Goal: Task Accomplishment & Management: Manage account settings

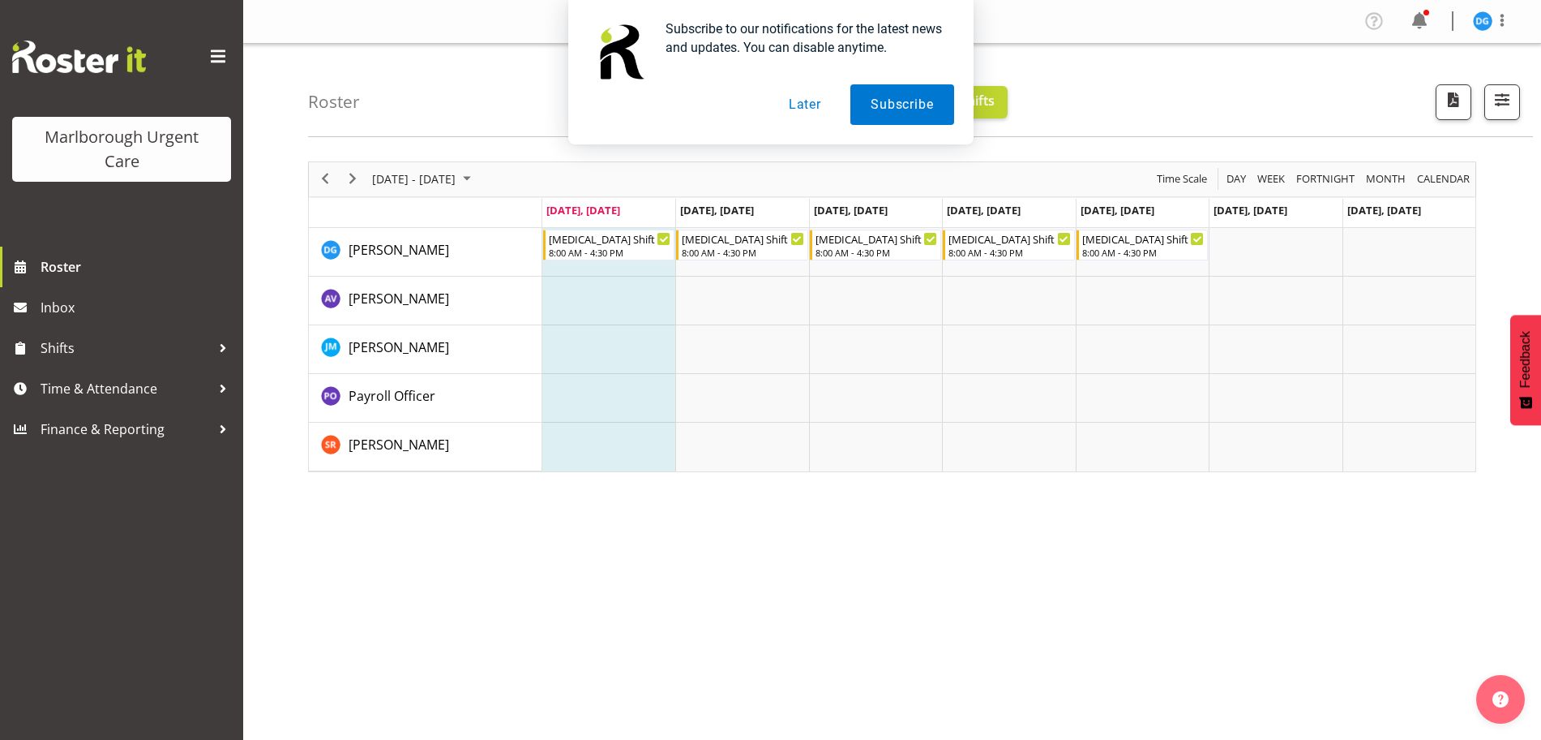
click at [794, 102] on button "Later" at bounding box center [805, 104] width 73 height 41
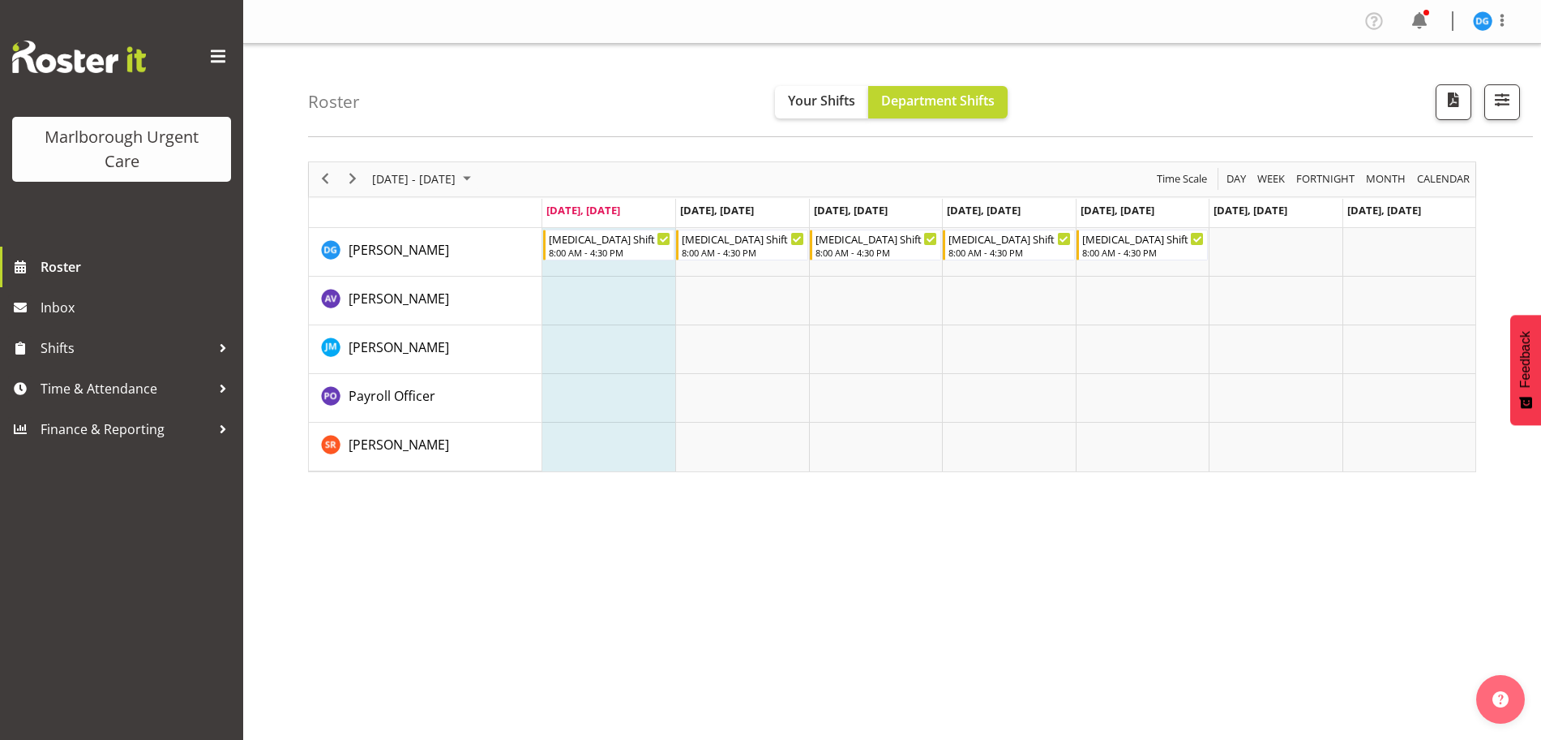
click at [325, 189] on div "previous period" at bounding box center [325, 179] width 28 height 34
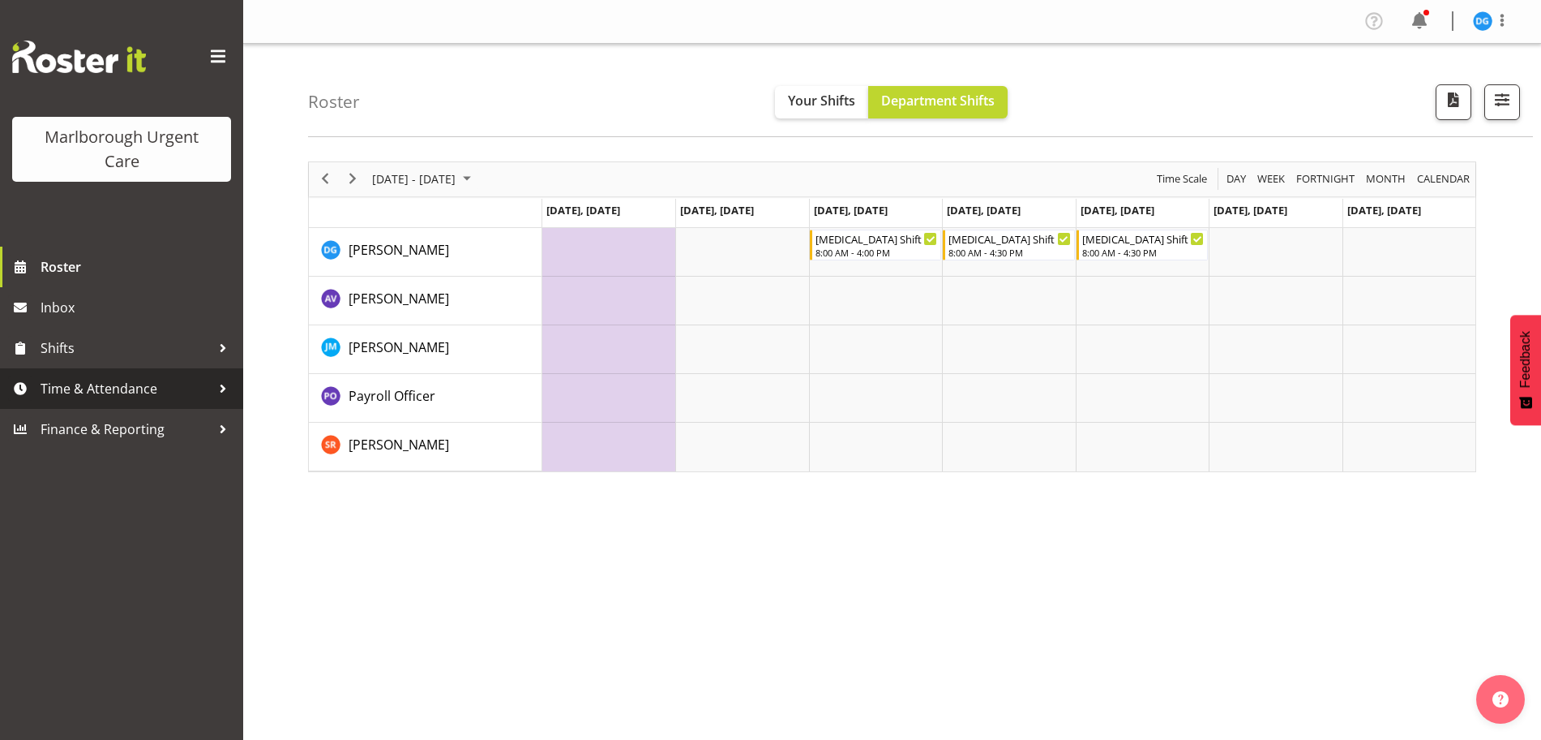
click at [106, 398] on span "Time & Attendance" at bounding box center [126, 388] width 170 height 24
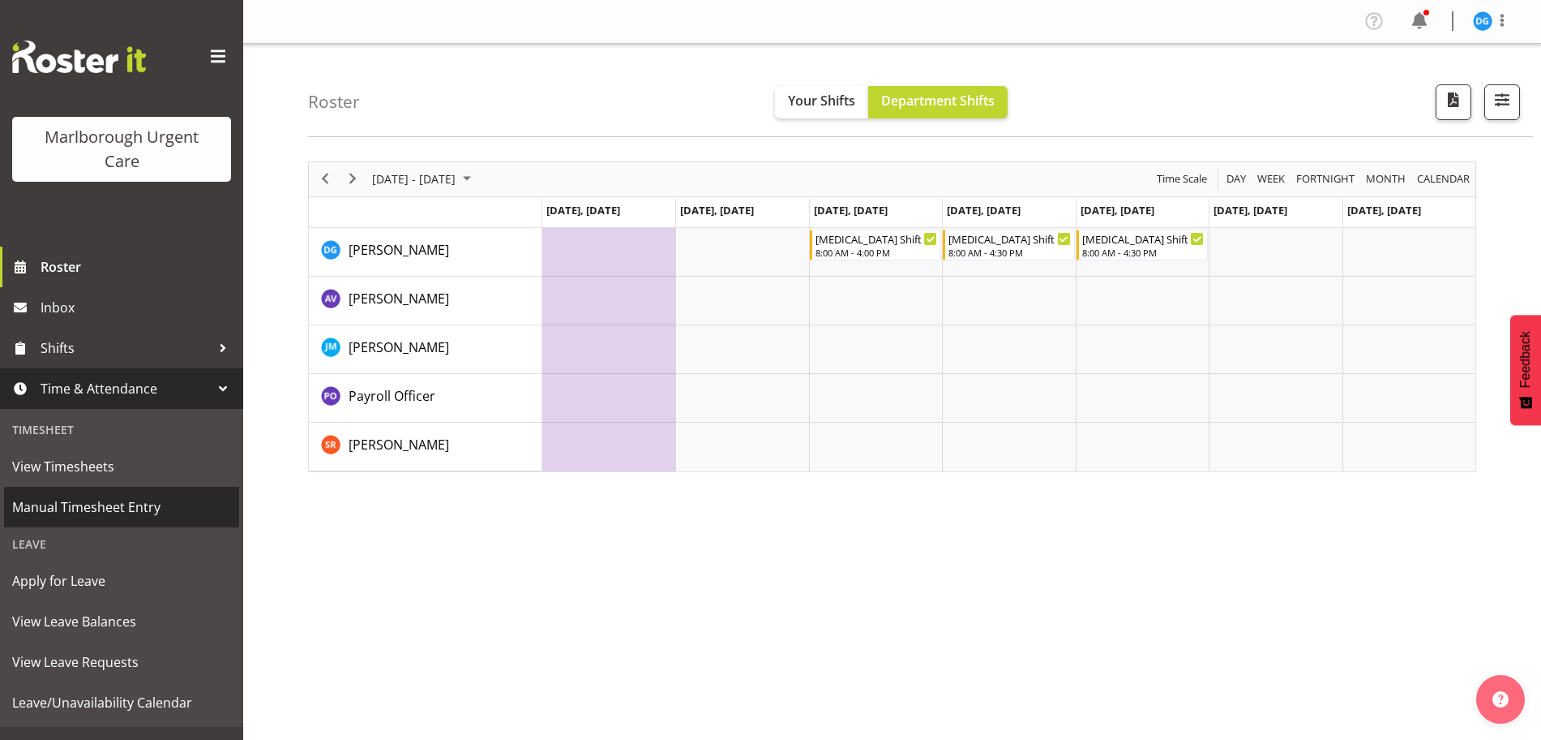
click at [97, 501] on span "Manual Timesheet Entry" at bounding box center [121, 507] width 219 height 24
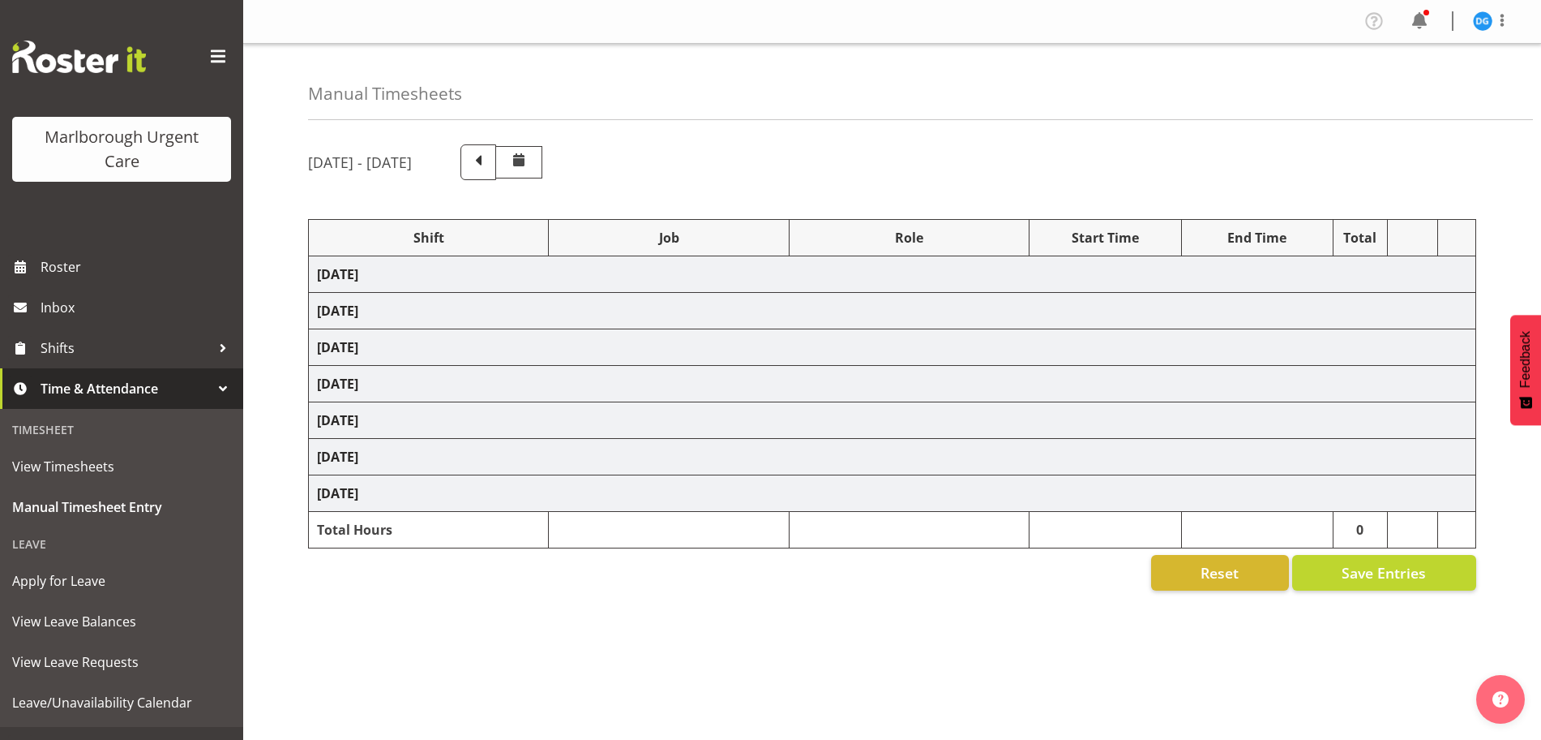
select select "82781"
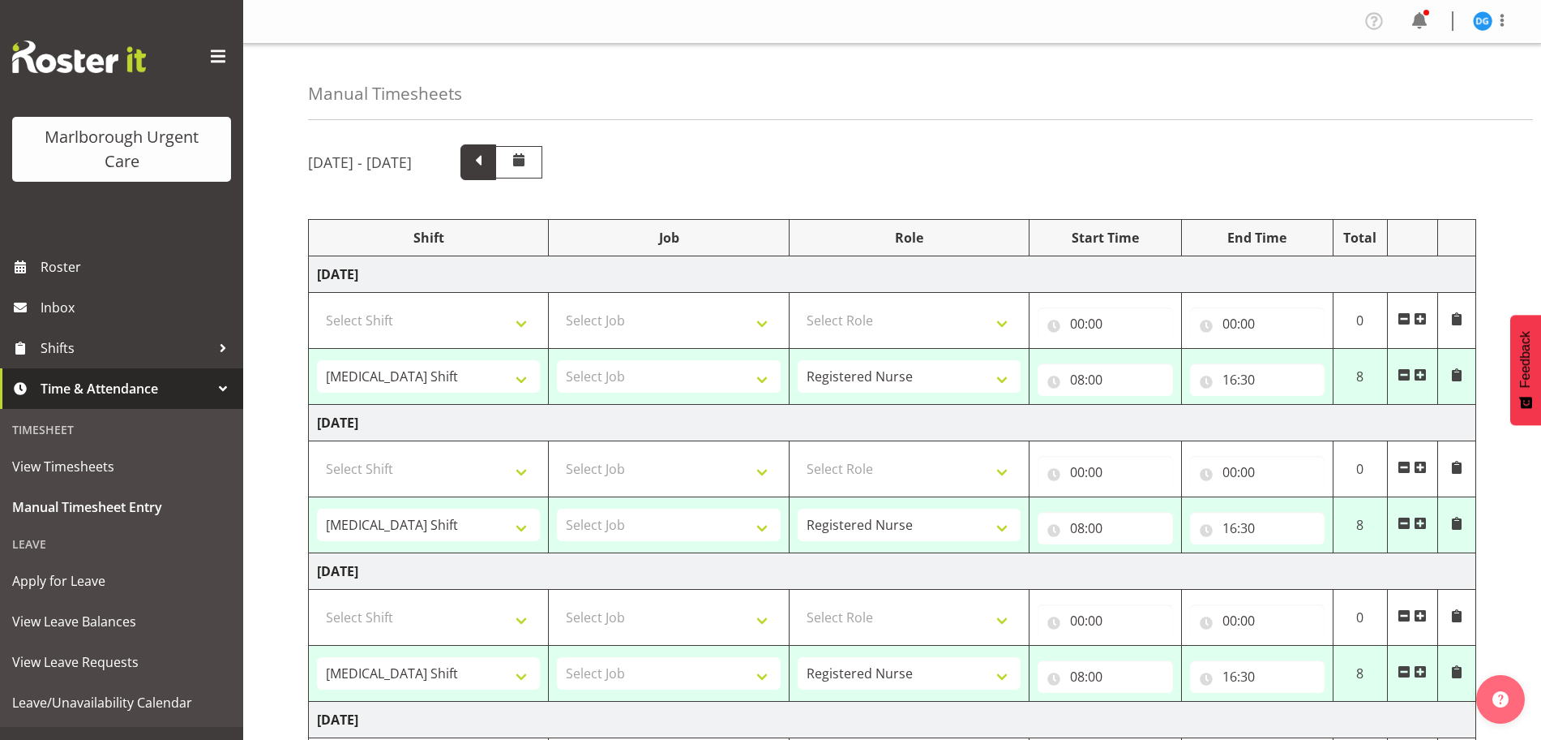
click at [489, 165] on span at bounding box center [478, 160] width 21 height 21
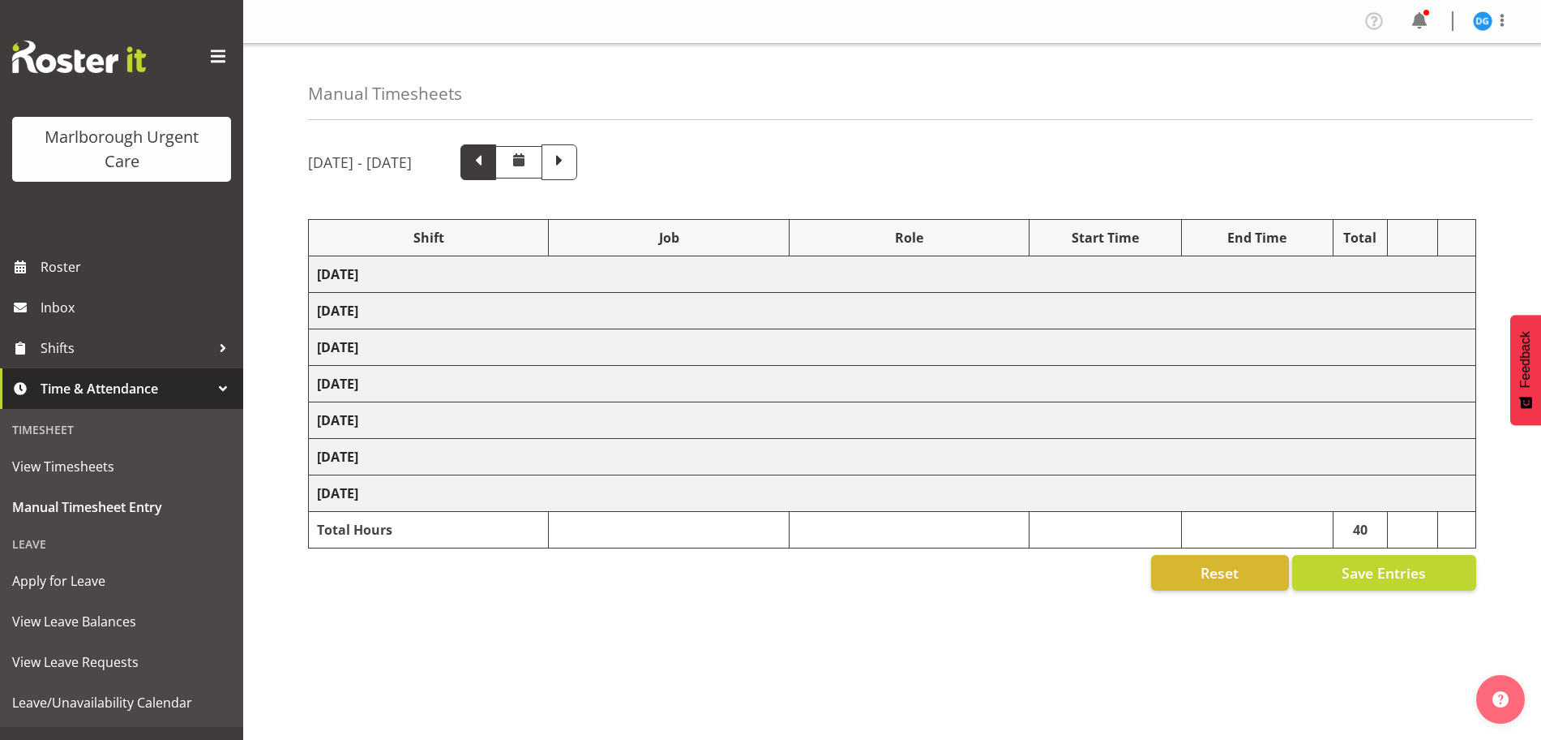
select select "82781"
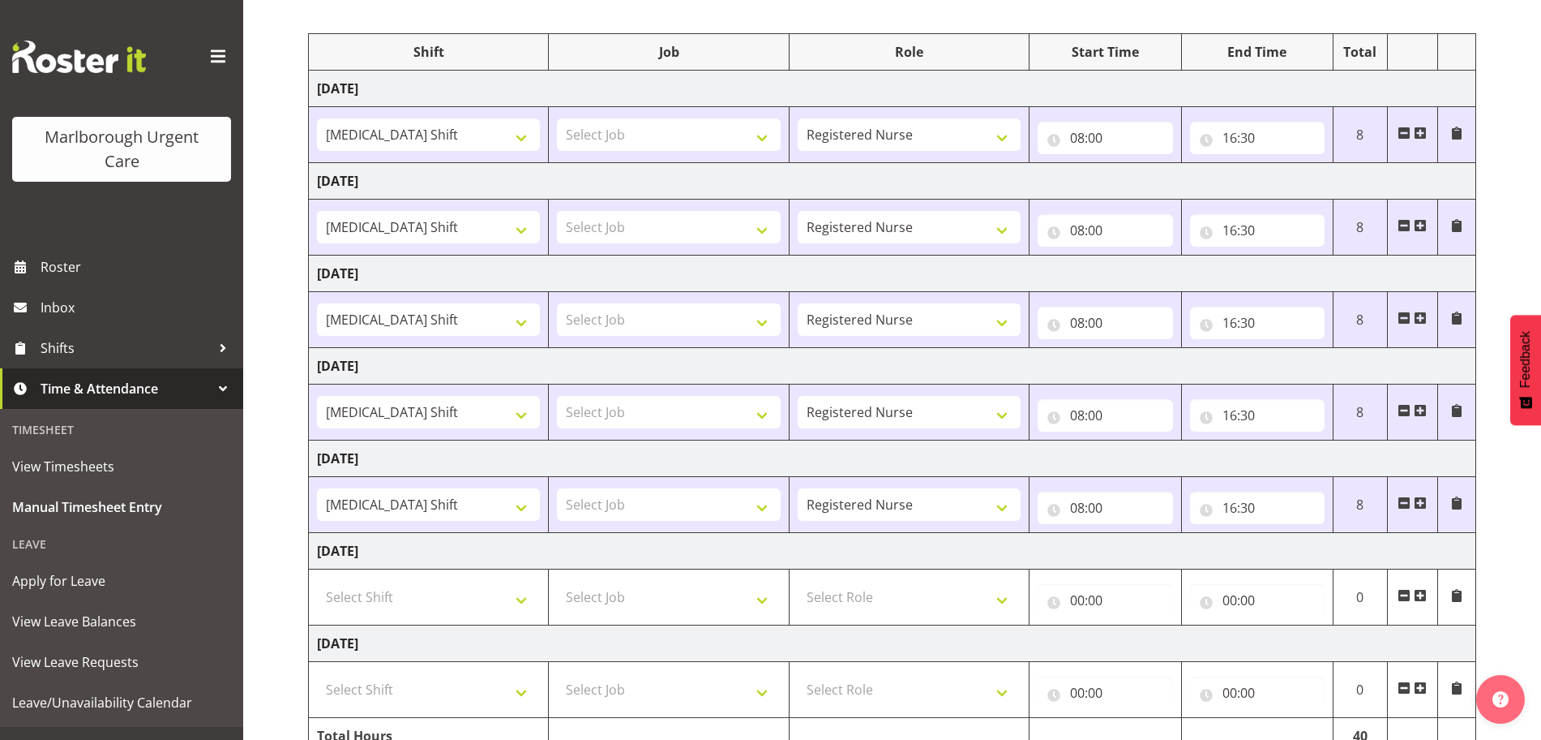
scroll to position [270, 0]
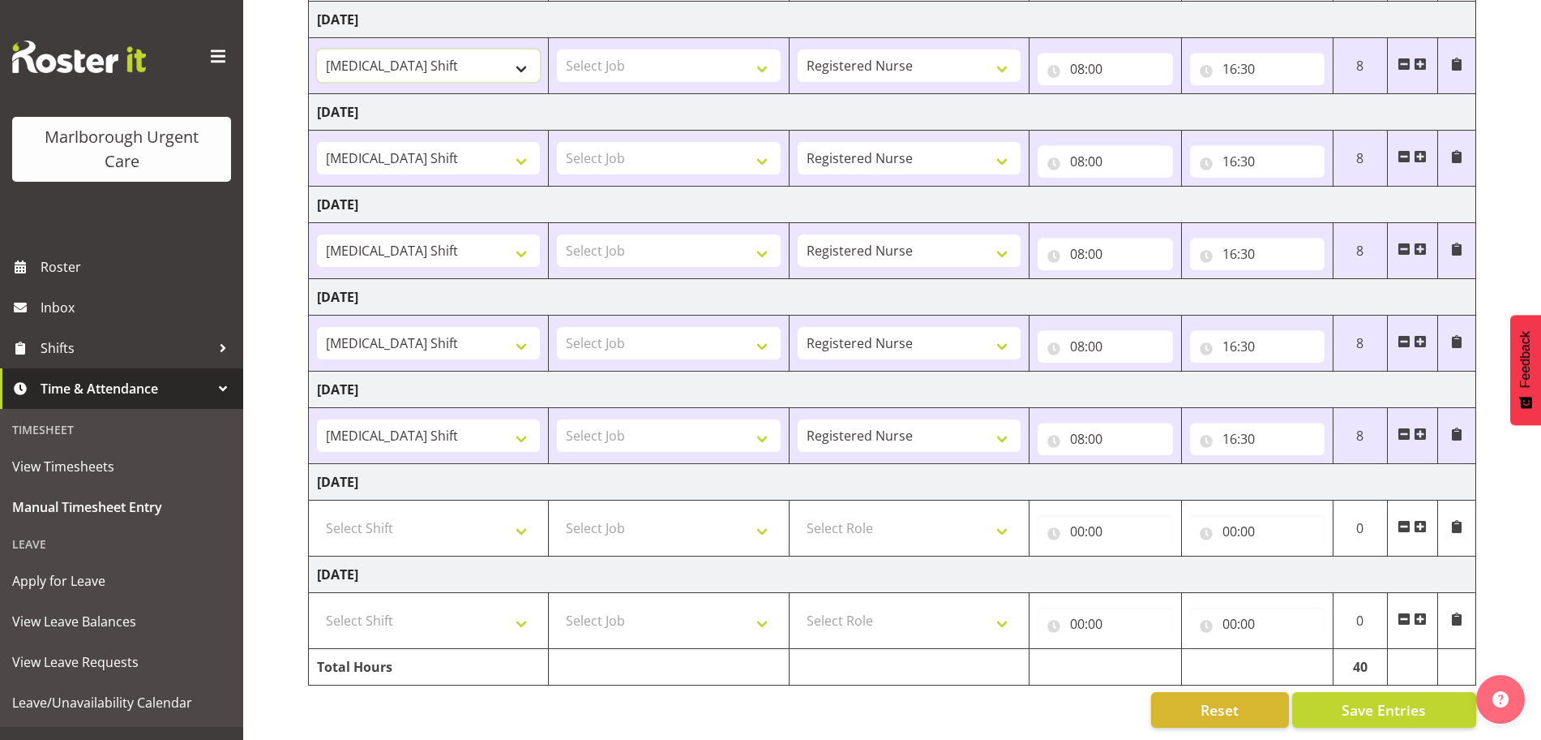
click at [461, 59] on select "Haemodialysis Shift Haemodialysis Shift test shift" at bounding box center [428, 65] width 223 height 32
select select "82781"
click at [317, 49] on select "Haemodialysis Shift Haemodialysis Shift test shift" at bounding box center [428, 65] width 223 height 32
click at [477, 159] on td "Haemodialysis Shift Haemodialysis Shift test shift" at bounding box center [429, 159] width 240 height 56
click at [470, 152] on select "Haemodialysis Shift Haemodialysis Shift test shift" at bounding box center [428, 158] width 223 height 32
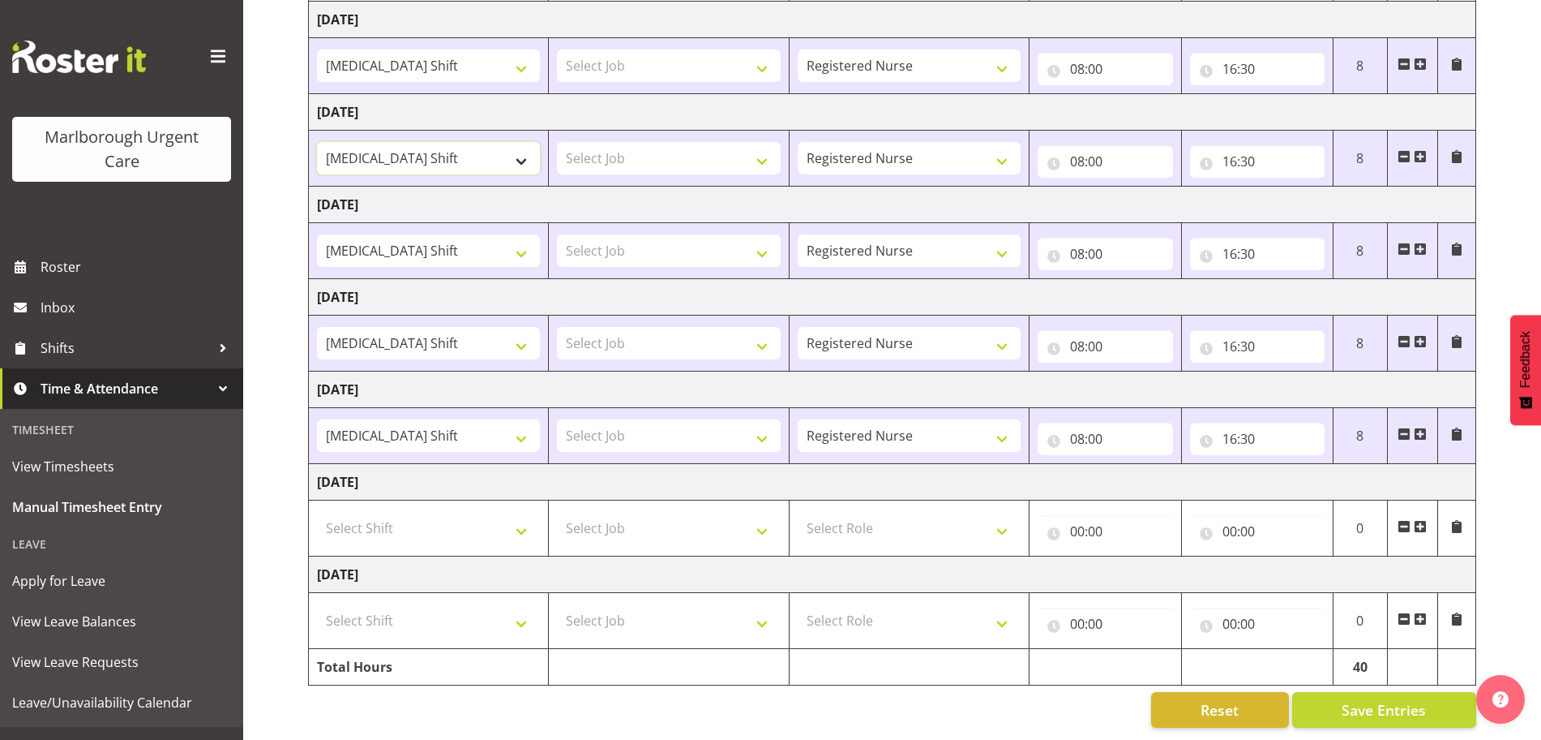
select select "82781"
click at [317, 142] on select "Haemodialysis Shift Haemodialysis Shift test shift" at bounding box center [428, 158] width 223 height 32
click at [1336, 694] on button "Save Entries" at bounding box center [1385, 710] width 184 height 36
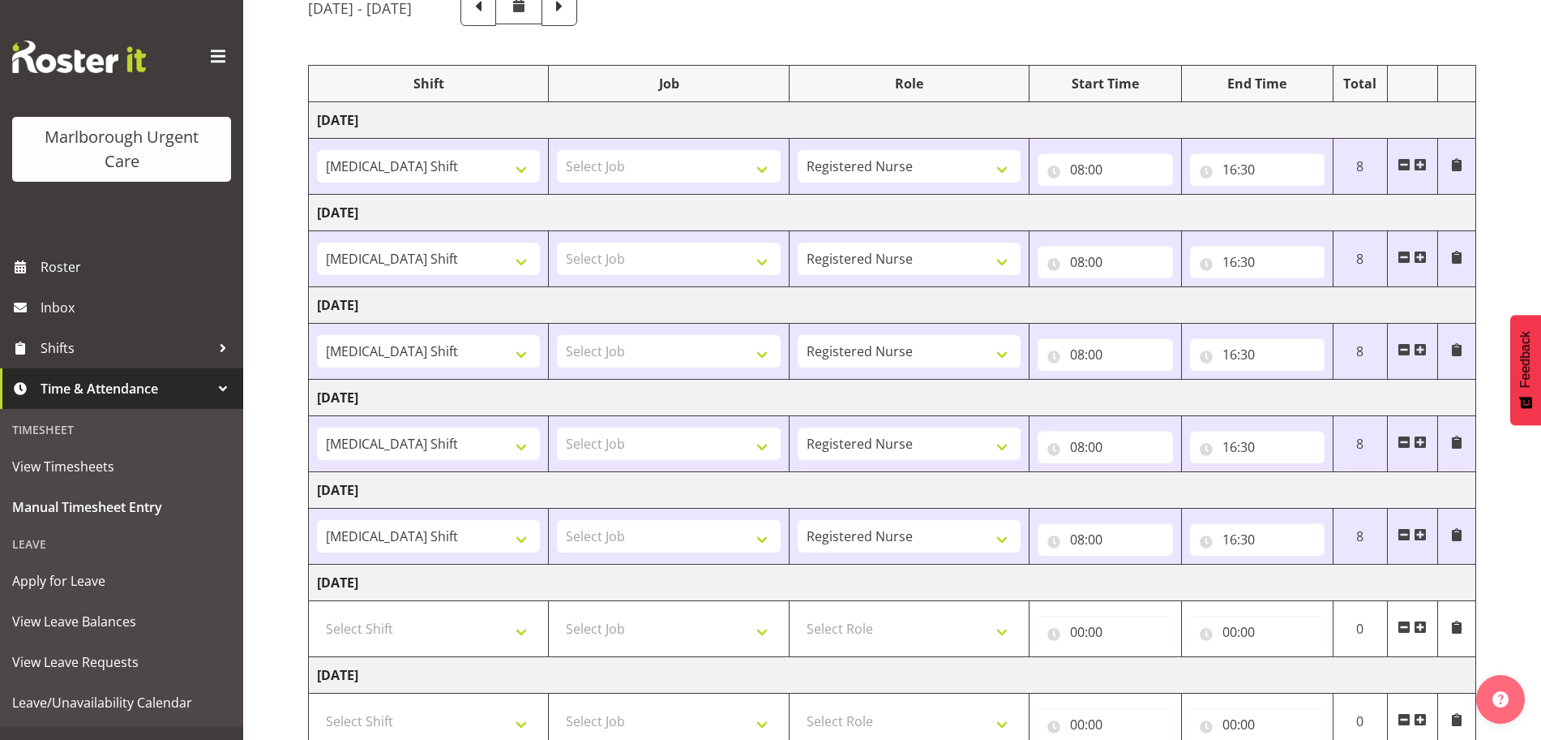
scroll to position [0, 0]
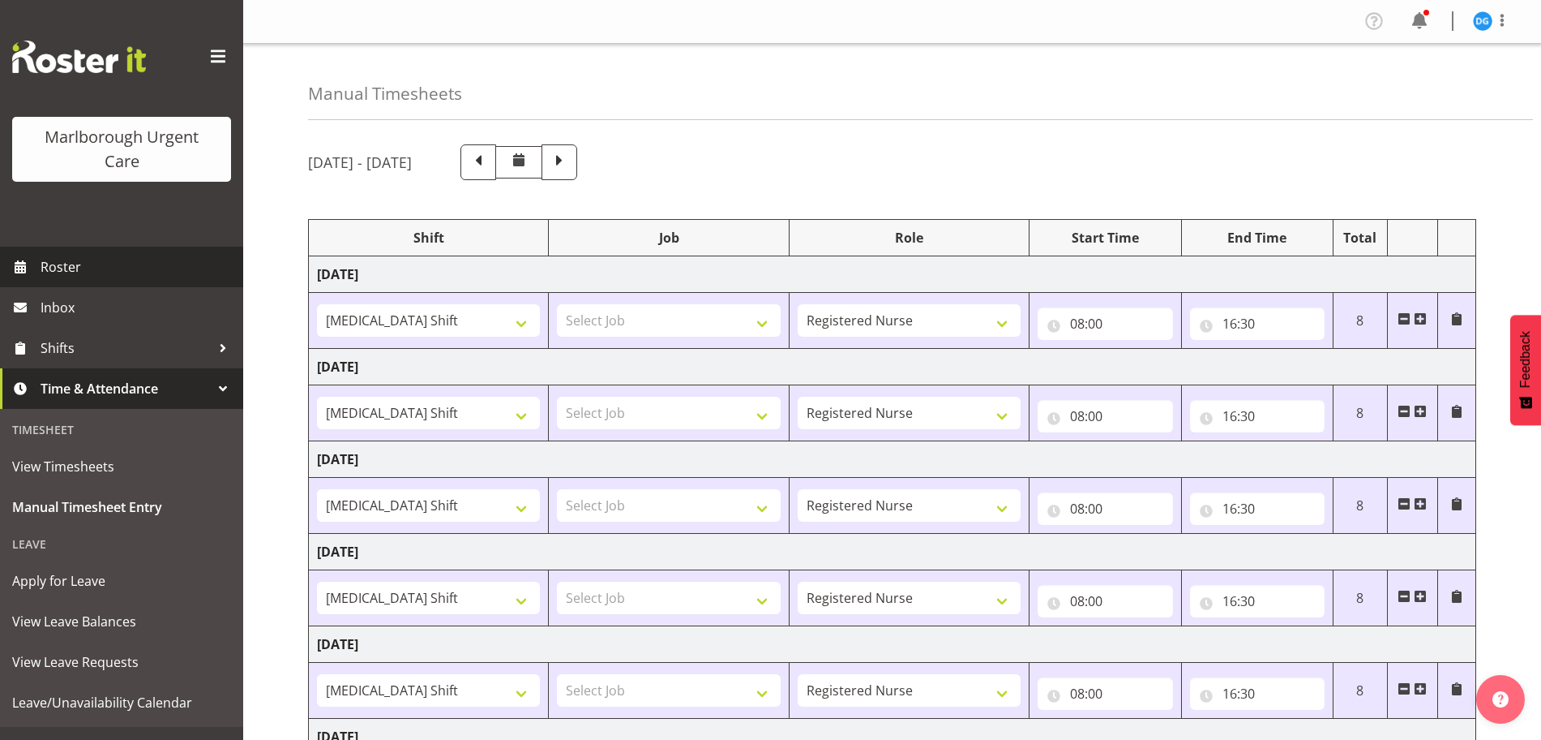
click at [82, 251] on link "Roster" at bounding box center [121, 267] width 243 height 41
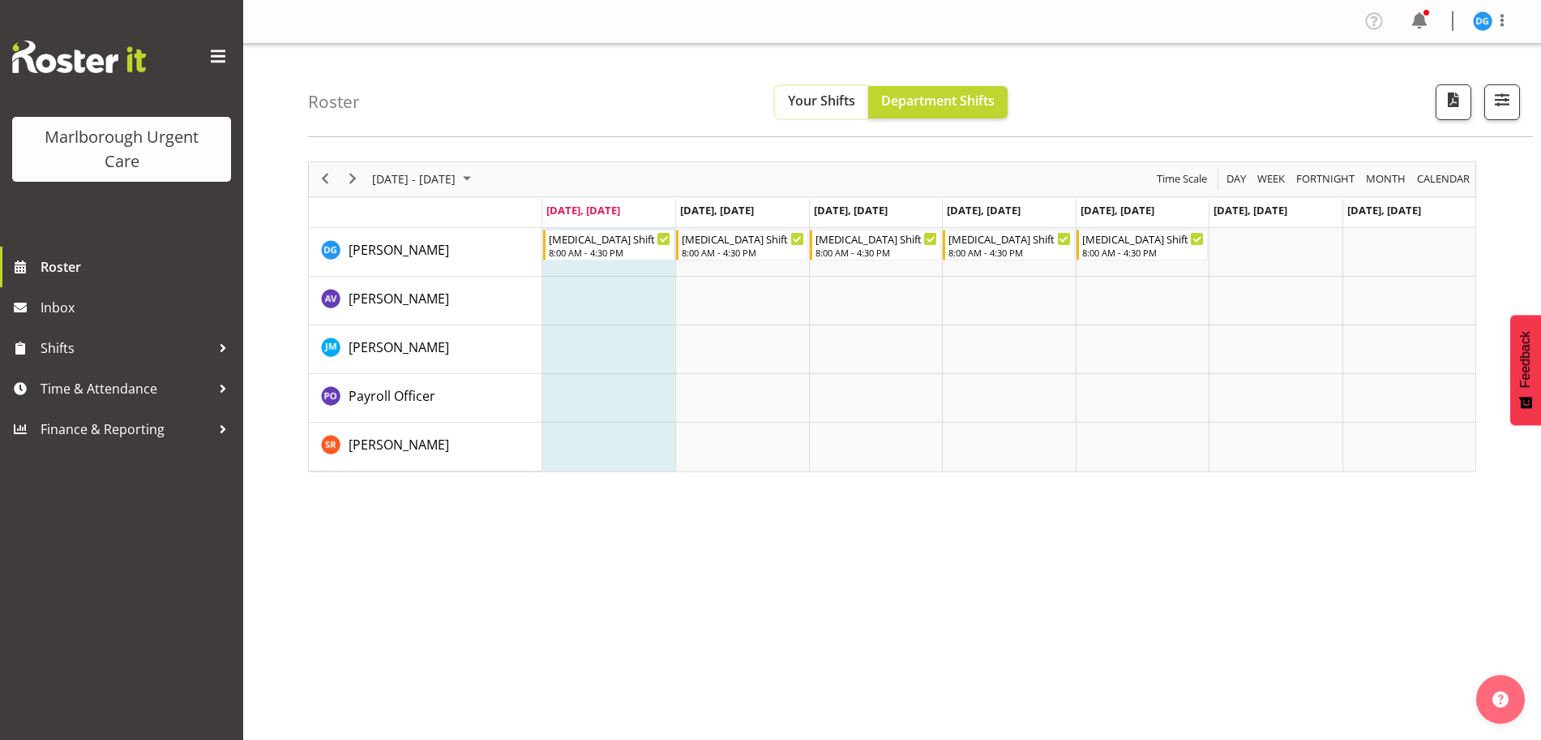
click at [792, 95] on span "Your Shifts" at bounding box center [821, 101] width 67 height 18
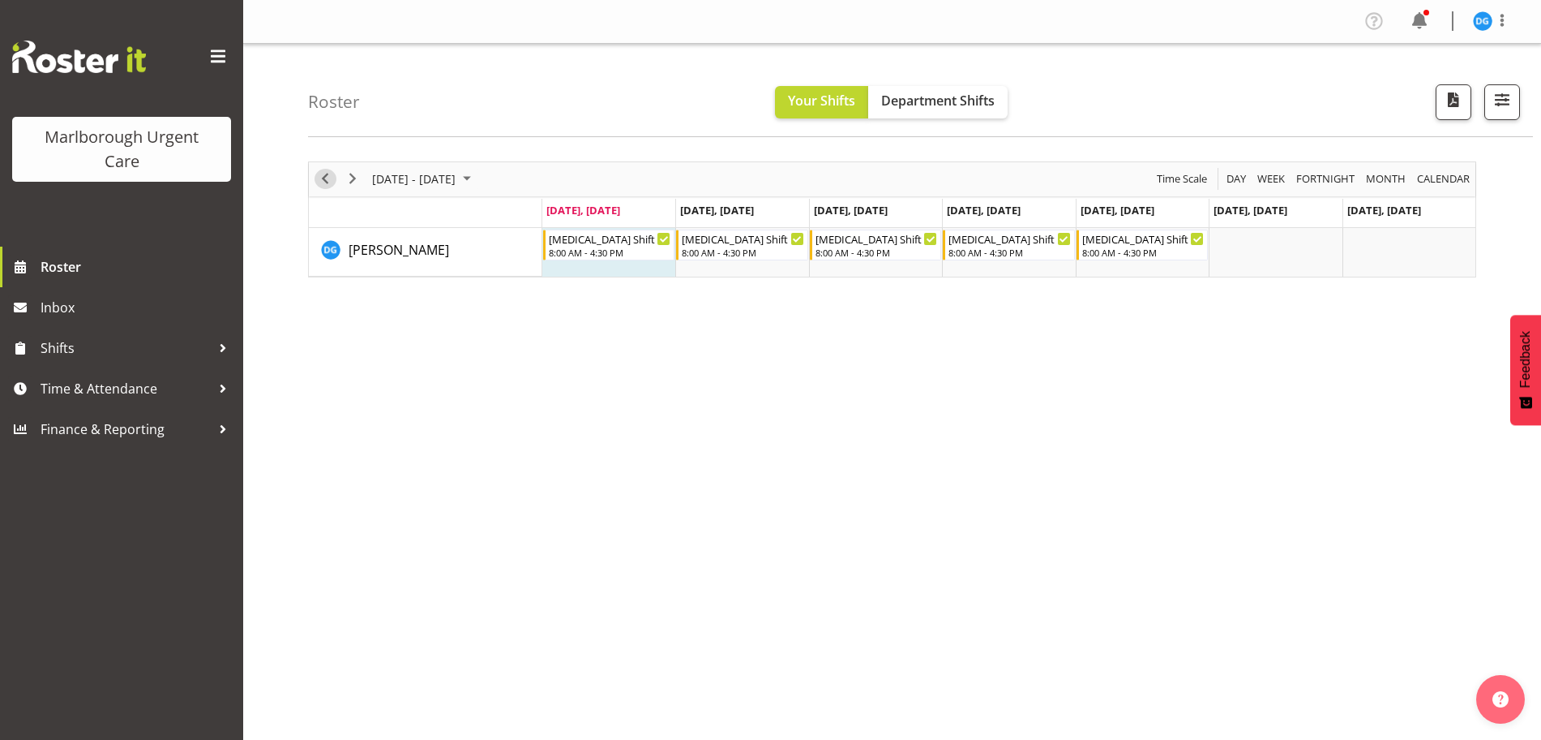
click at [325, 169] on span "Previous" at bounding box center [324, 179] width 19 height 20
click at [628, 212] on icon "Timeline Week of September 22, 2025" at bounding box center [626, 209] width 6 height 11
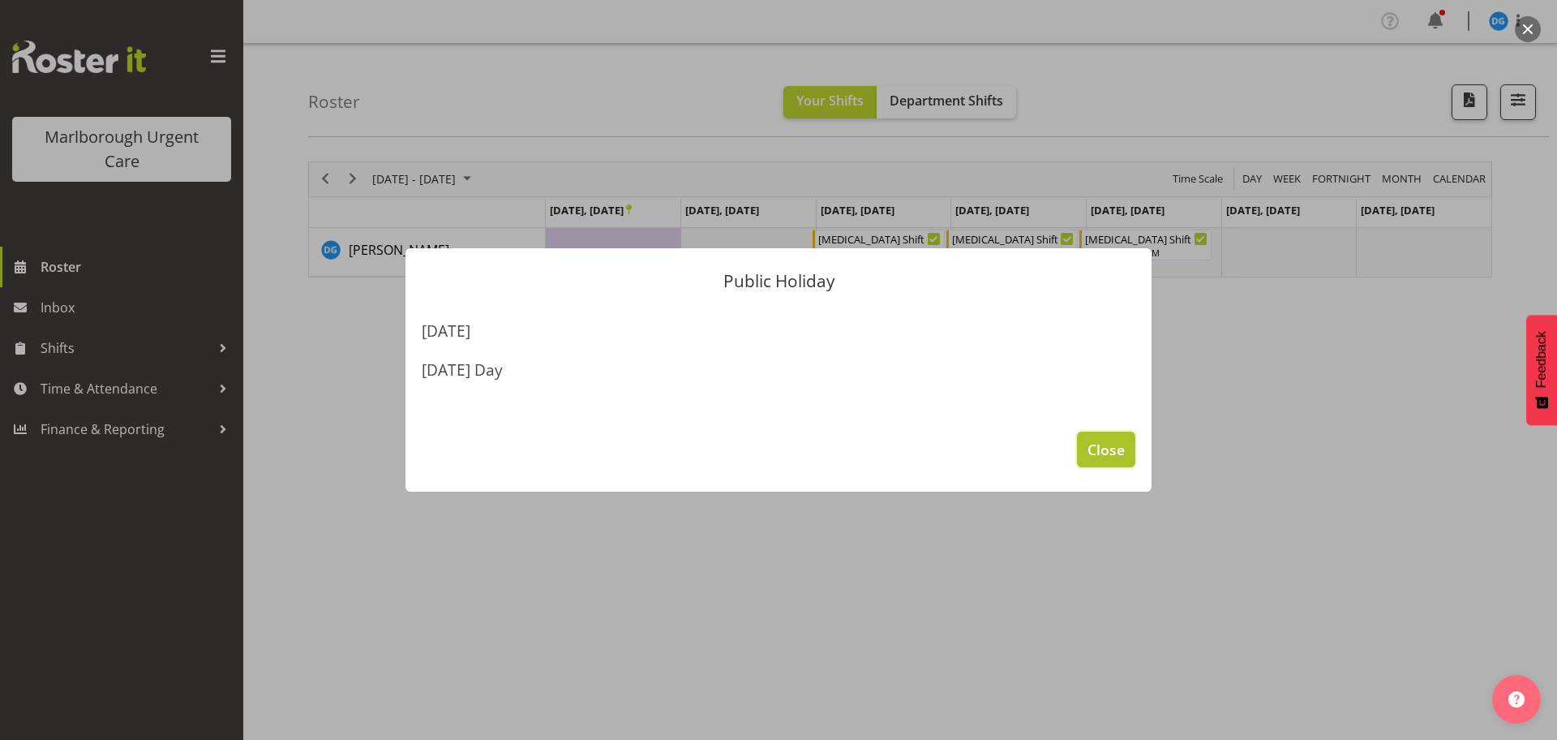
click at [1104, 455] on span "Close" at bounding box center [1105, 449] width 37 height 21
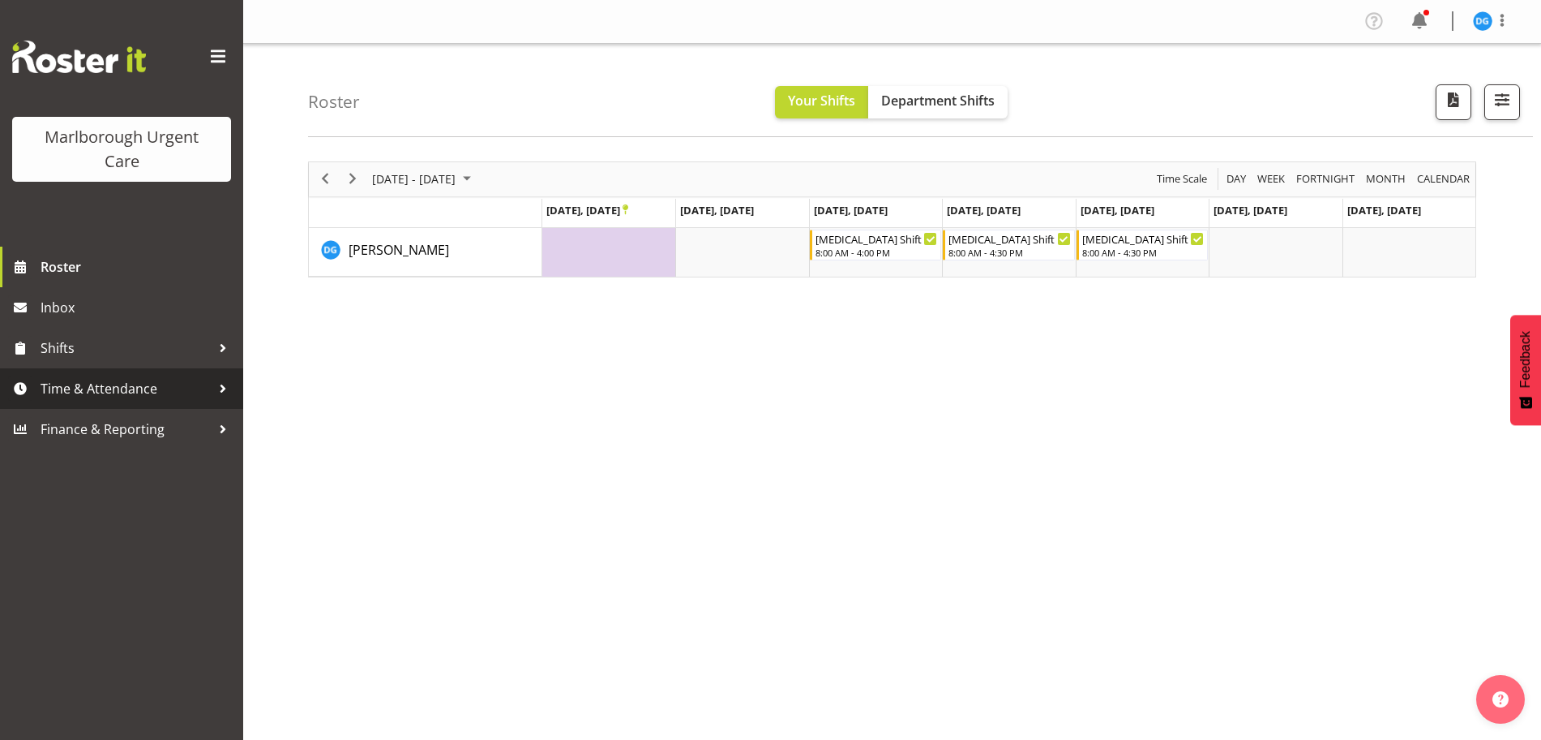
click at [161, 392] on span "Time & Attendance" at bounding box center [126, 388] width 170 height 24
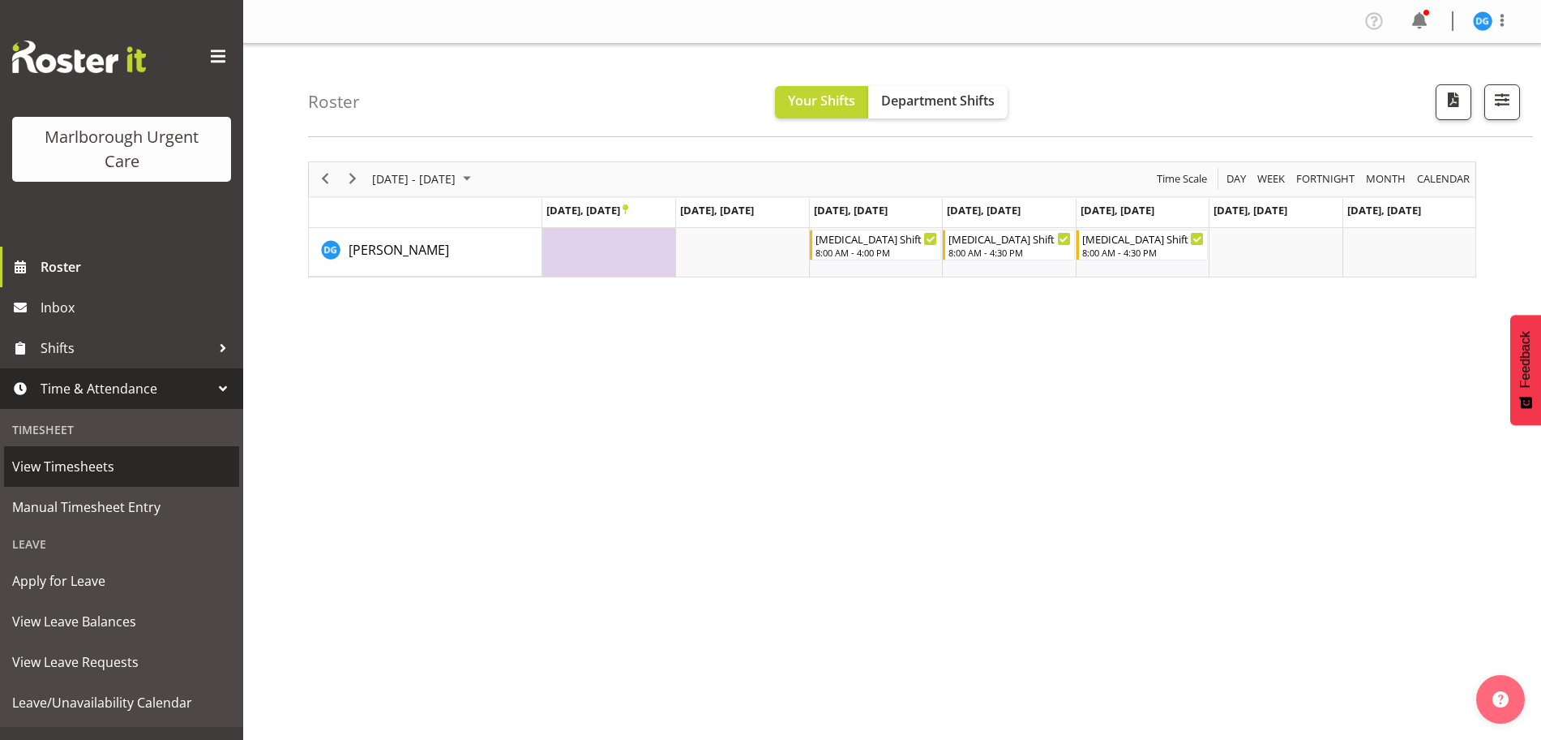
click at [119, 467] on span "View Timesheets" at bounding box center [121, 466] width 219 height 24
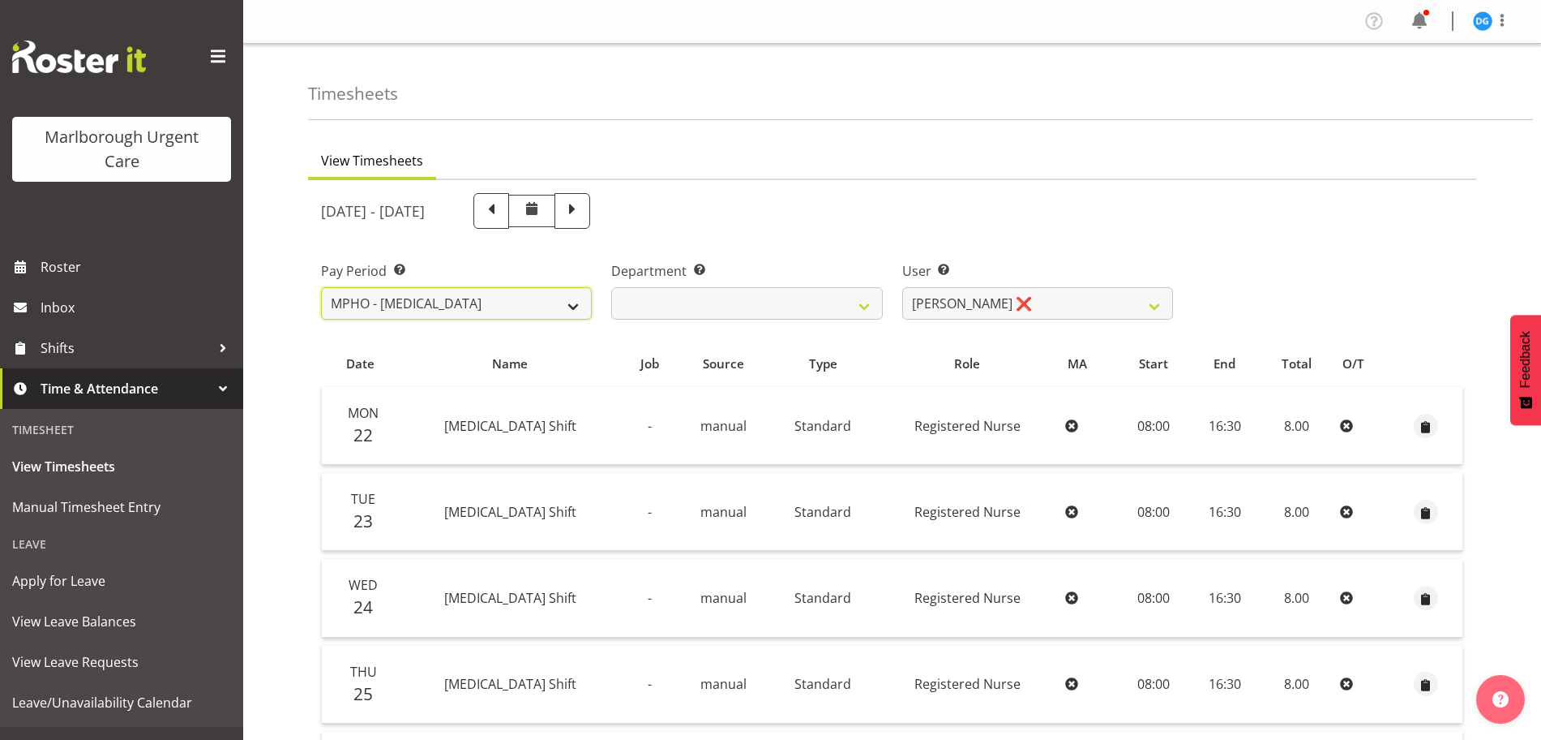
click at [573, 306] on select "MPHO - [MEDICAL_DATA]" at bounding box center [456, 303] width 271 height 32
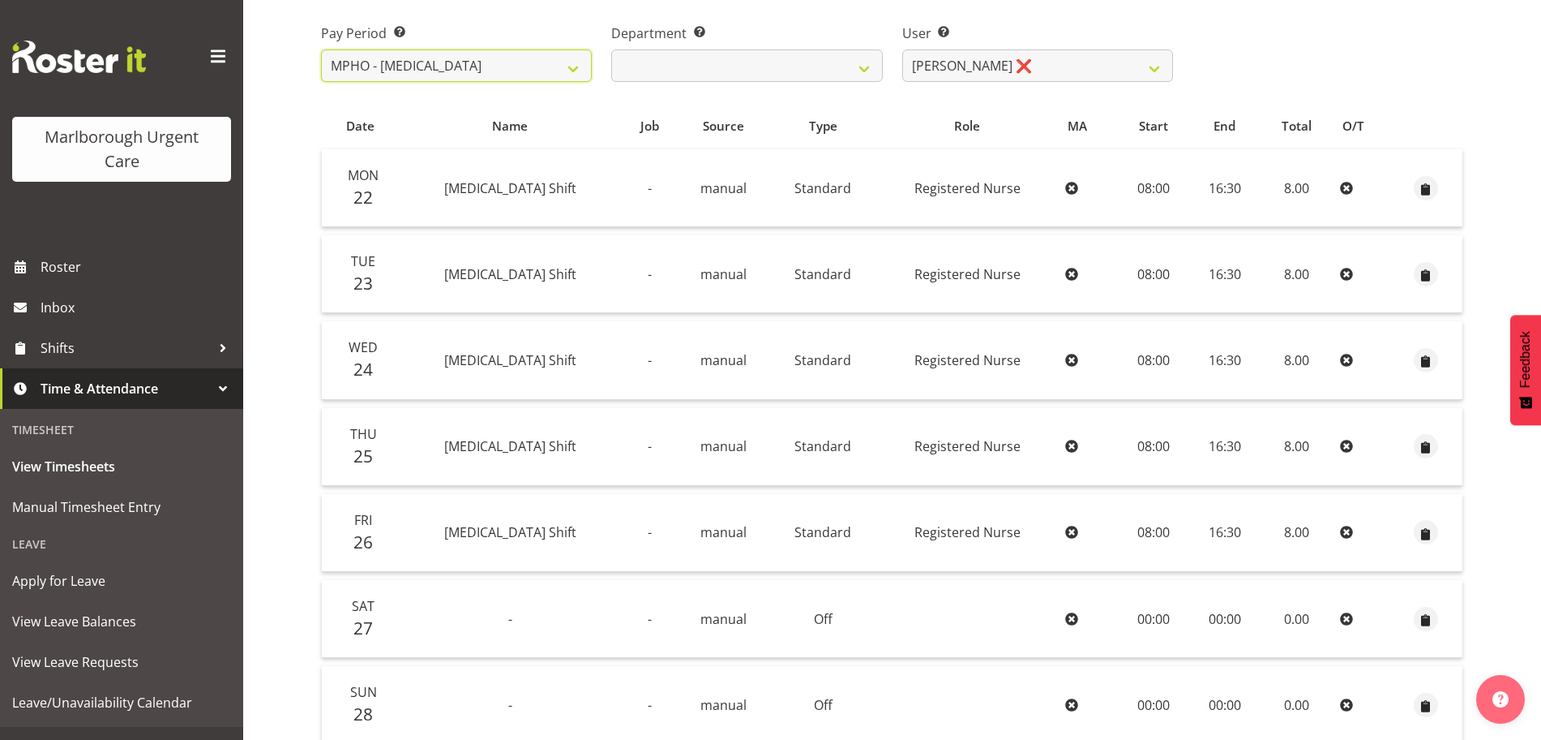
scroll to position [71, 0]
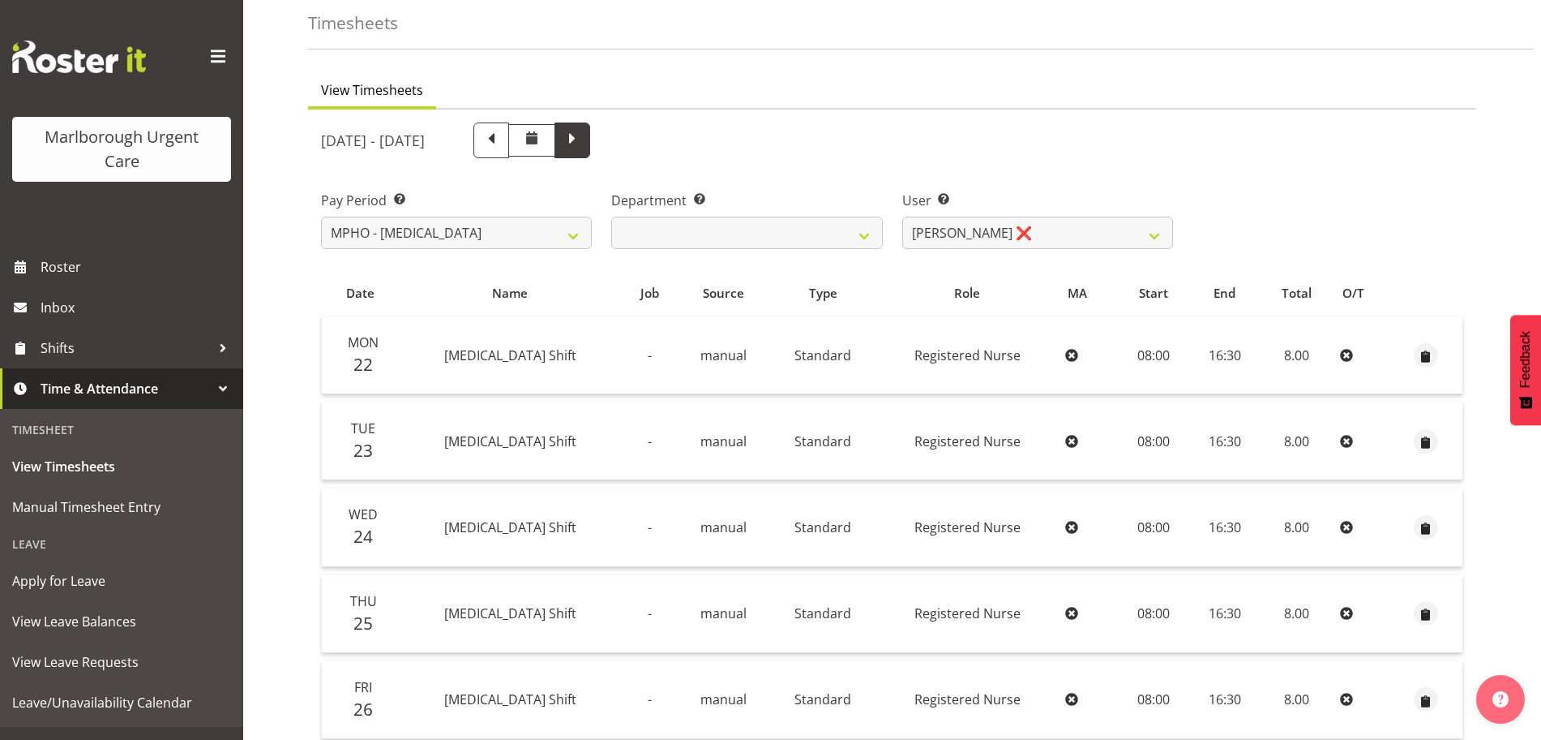
click at [583, 146] on span at bounding box center [572, 138] width 21 height 21
select select
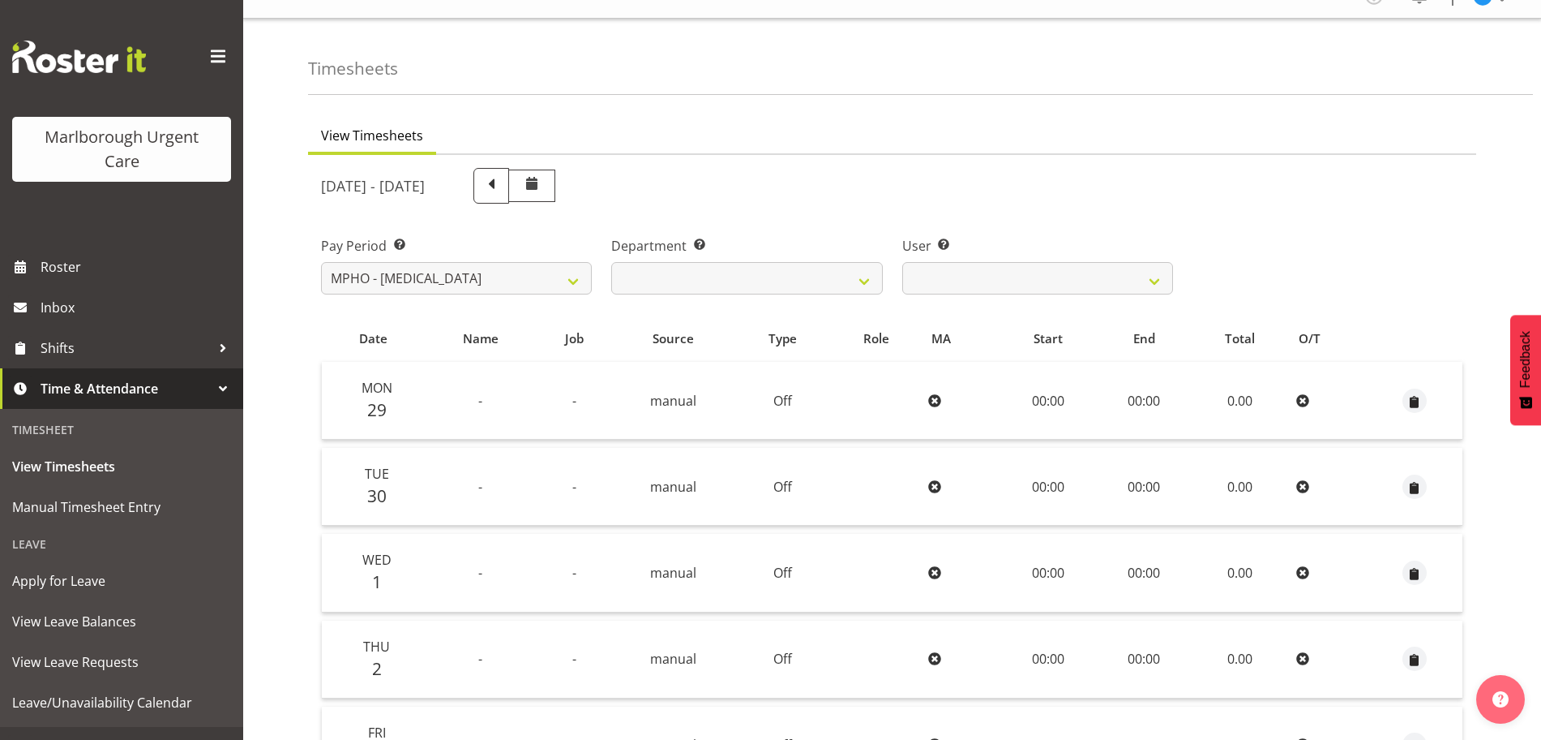
scroll to position [0, 0]
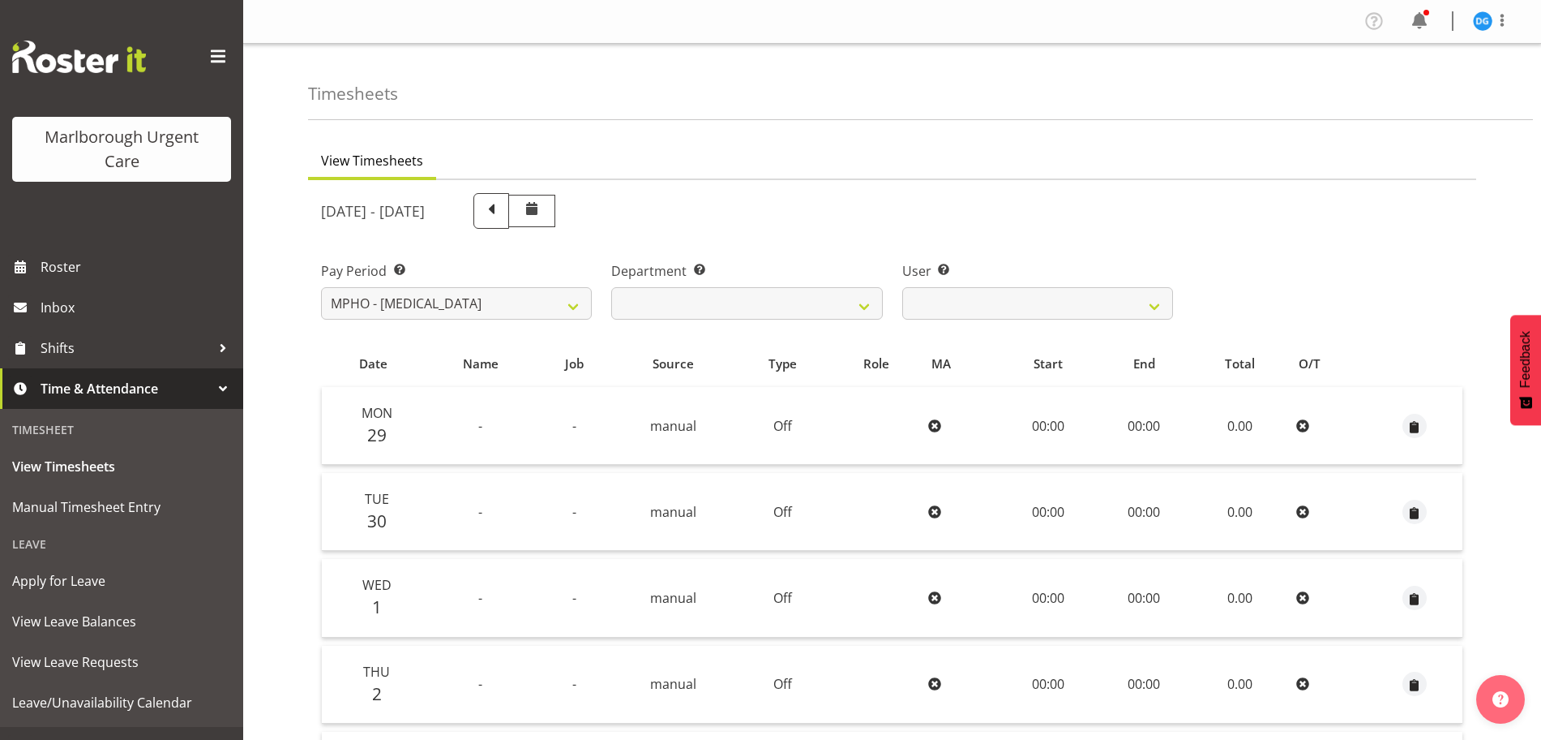
click at [66, 62] on img at bounding box center [79, 57] width 134 height 32
click at [1479, 27] on img at bounding box center [1482, 20] width 19 height 19
click at [1445, 54] on link "Profile" at bounding box center [1435, 55] width 156 height 29
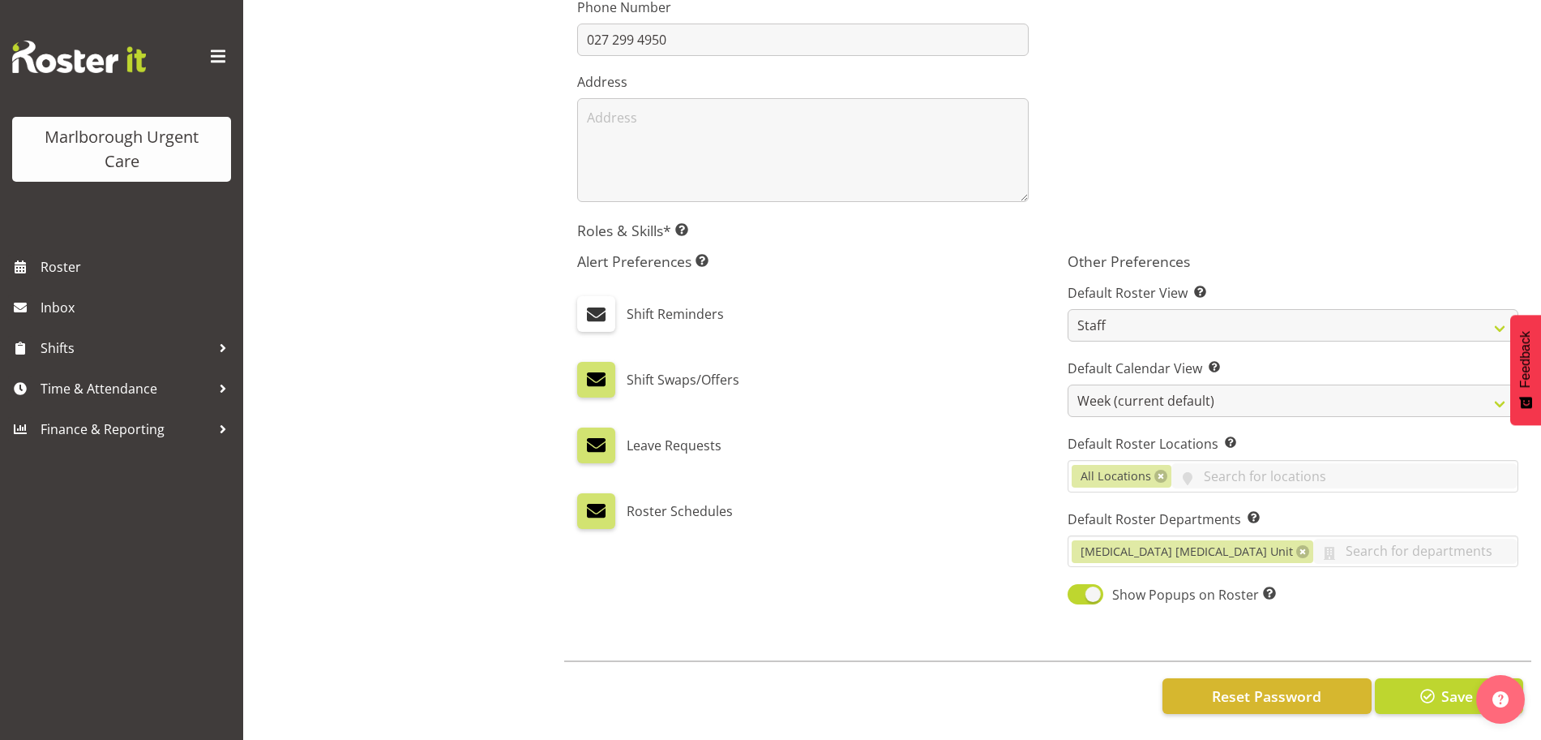
scroll to position [480, 0]
click at [1234, 388] on select "Day Timeline Day Week (current default) Timeline Week Fortnight Month Calendar" at bounding box center [1293, 400] width 451 height 32
select select "TimelineMonth"
click at [1068, 384] on select "Day Timeline Day Week (current default) Timeline Week Fortnight Month Calendar" at bounding box center [1293, 400] width 451 height 32
click at [1414, 687] on button "Save" at bounding box center [1449, 696] width 148 height 36
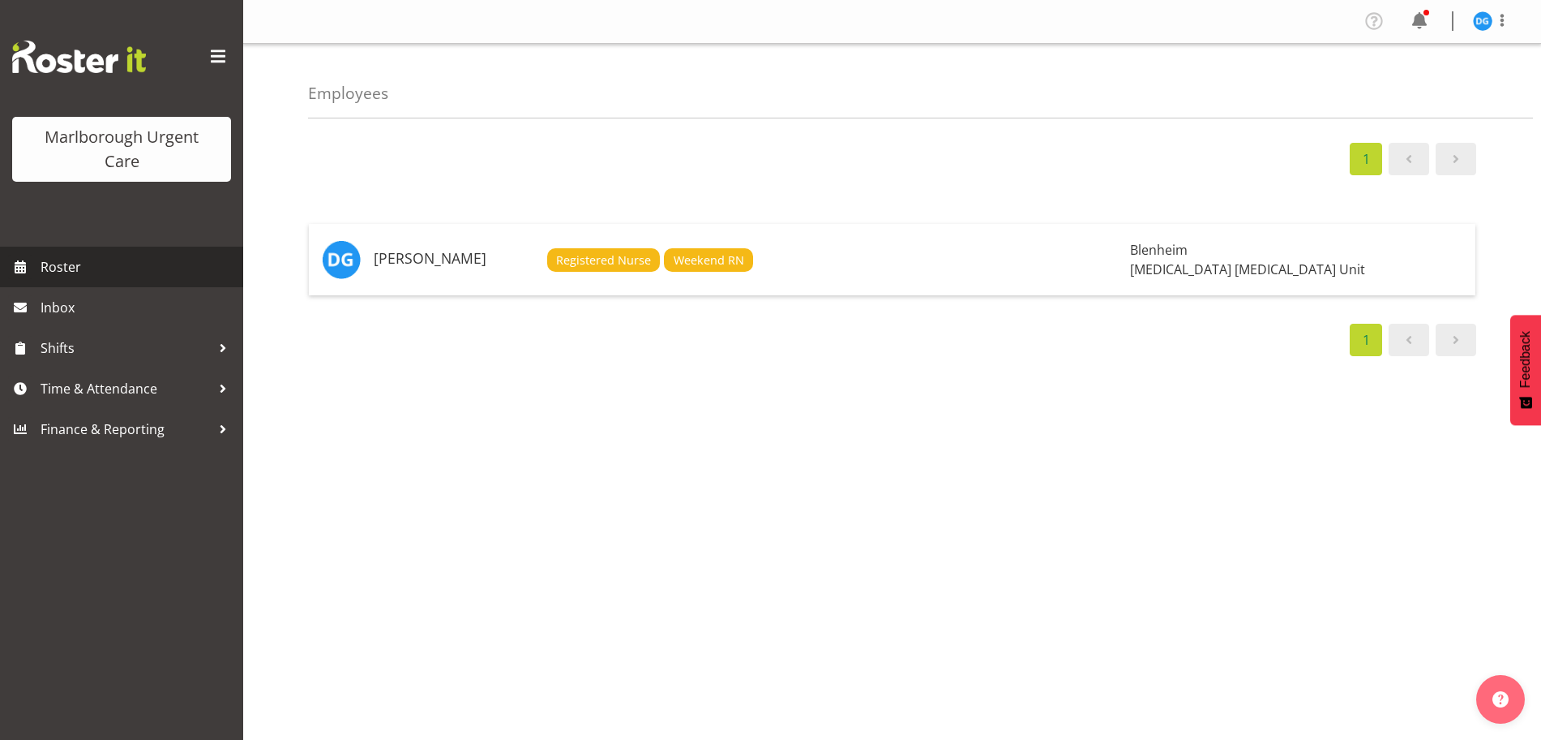
click at [73, 266] on span "Roster" at bounding box center [138, 267] width 195 height 24
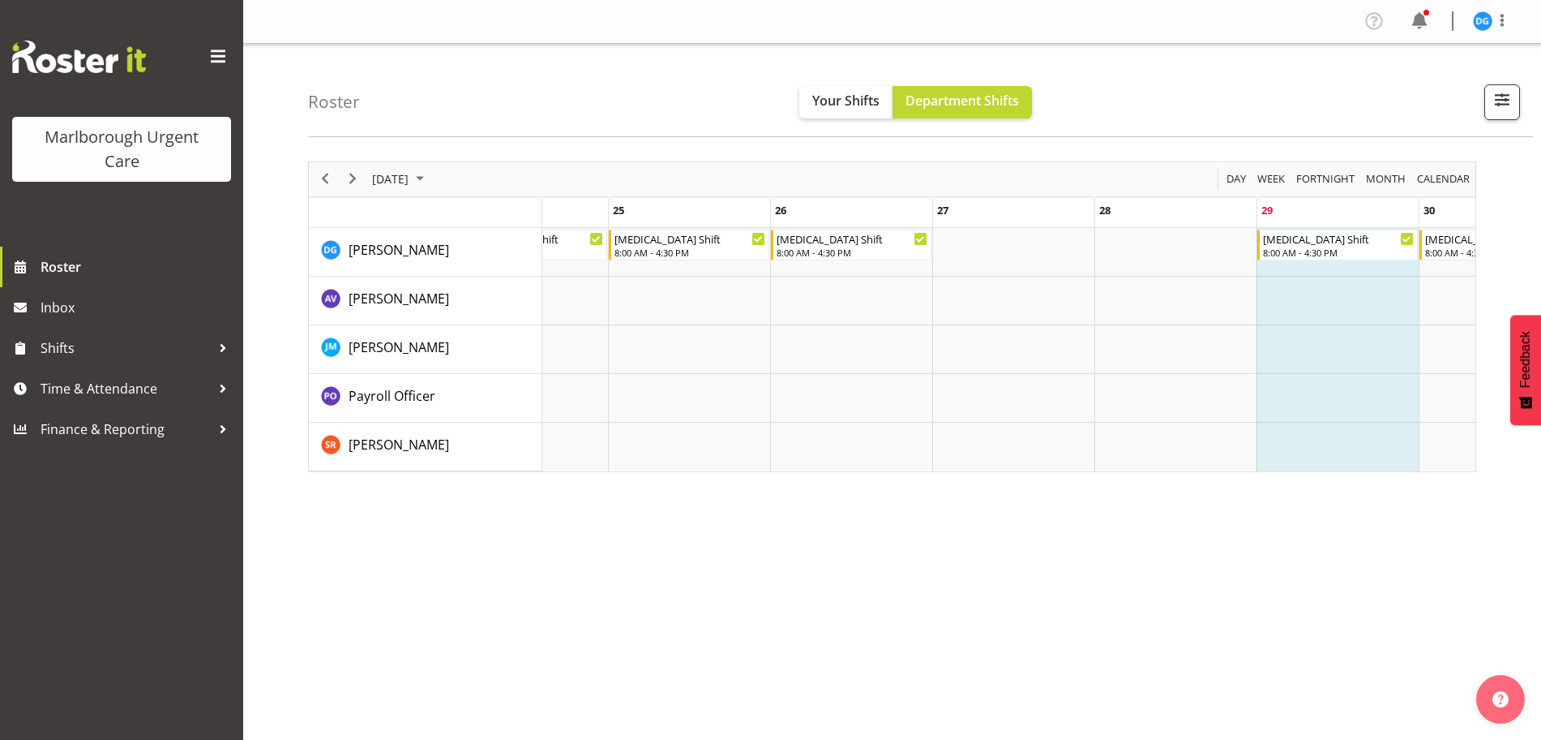
scroll to position [0, 3932]
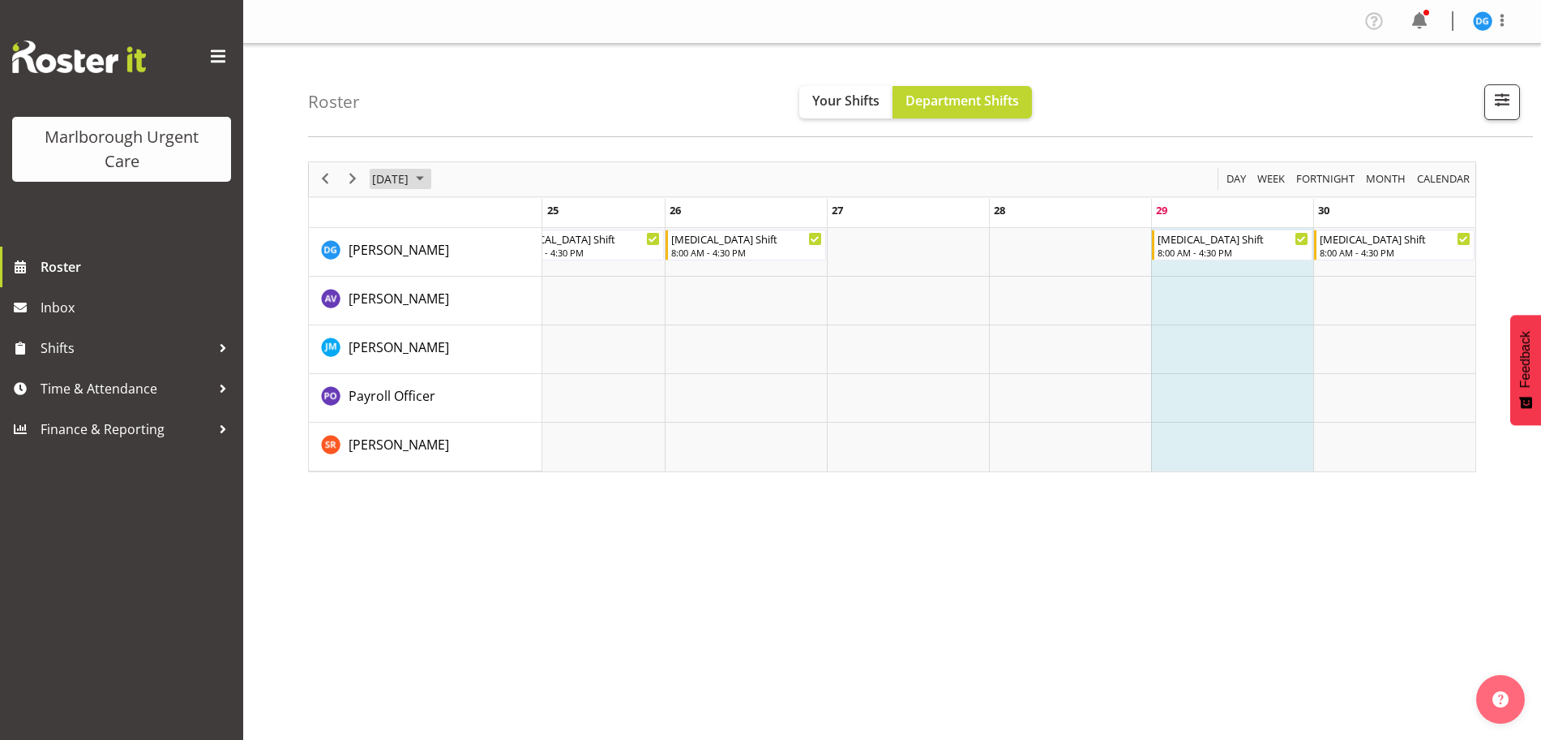
click at [430, 177] on span "September 2025" at bounding box center [419, 179] width 19 height 20
click at [450, 365] on span "Oct" at bounding box center [444, 361] width 36 height 36
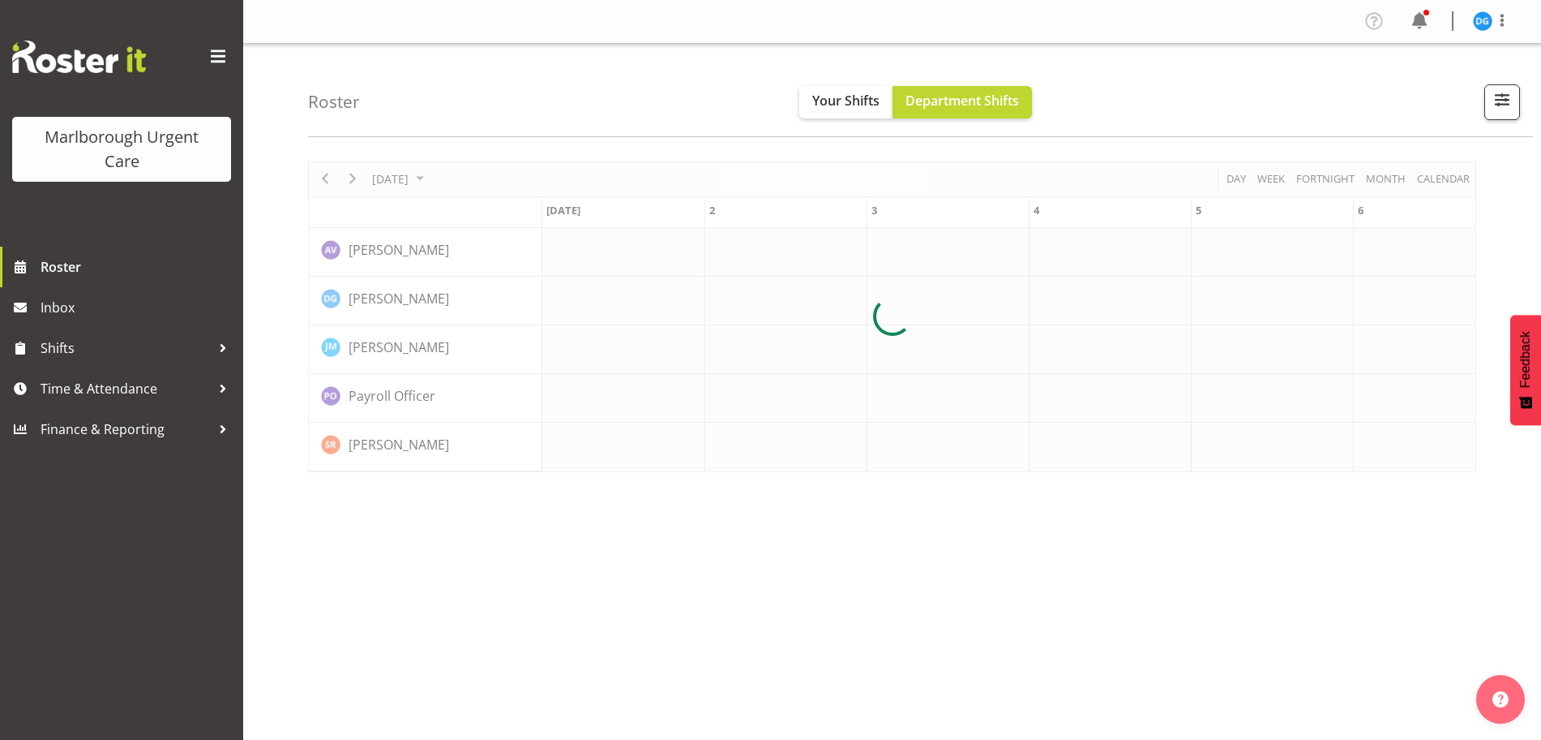
scroll to position [0, 4094]
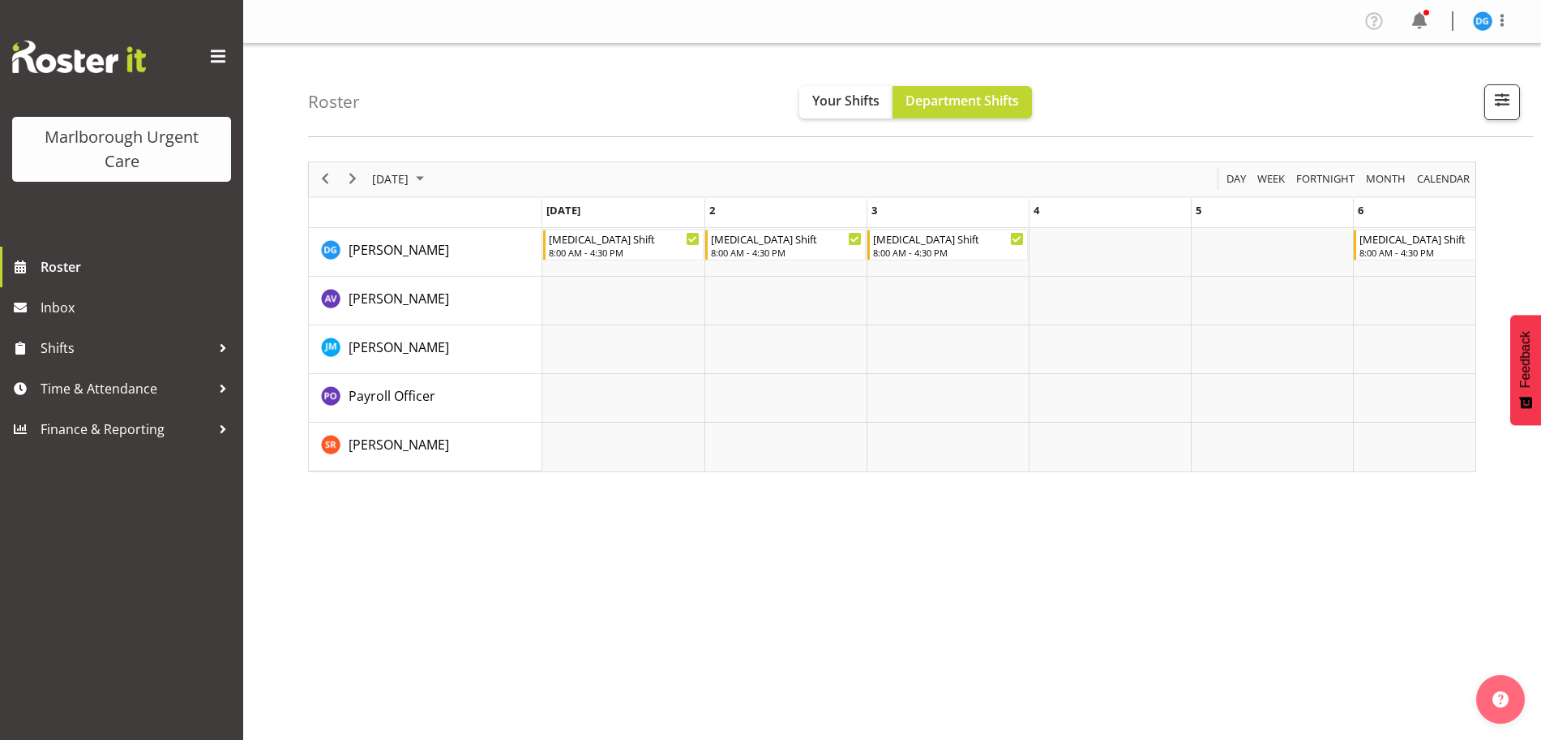
click at [1217, 136] on div "Roster Your Shifts Department Shifts All Locations Clear Blenheim Select All De…" at bounding box center [920, 90] width 1225 height 93
click at [1508, 17] on span at bounding box center [1502, 20] width 19 height 19
click at [1420, 54] on link "Profile" at bounding box center [1435, 55] width 156 height 29
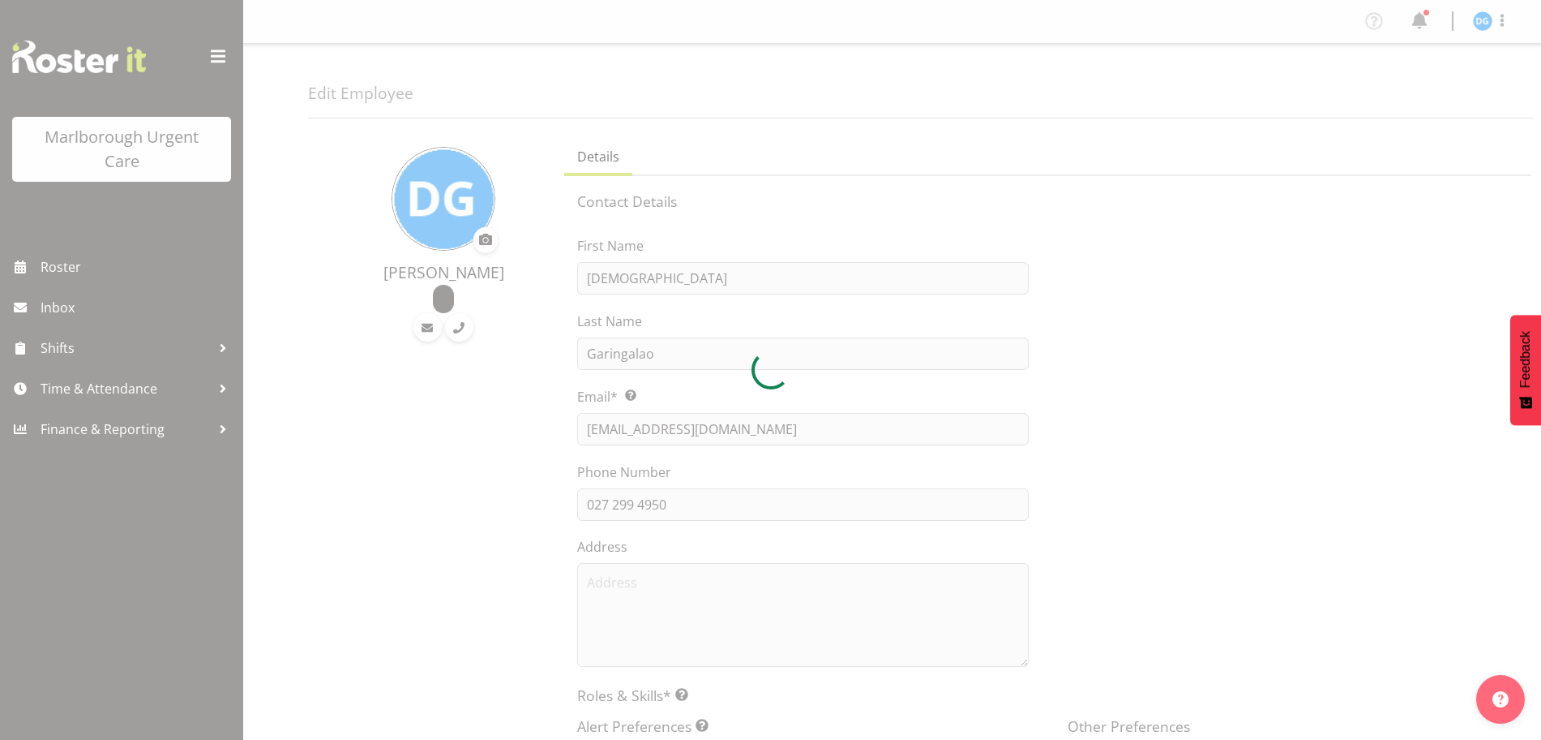
select select "TimelineMonth"
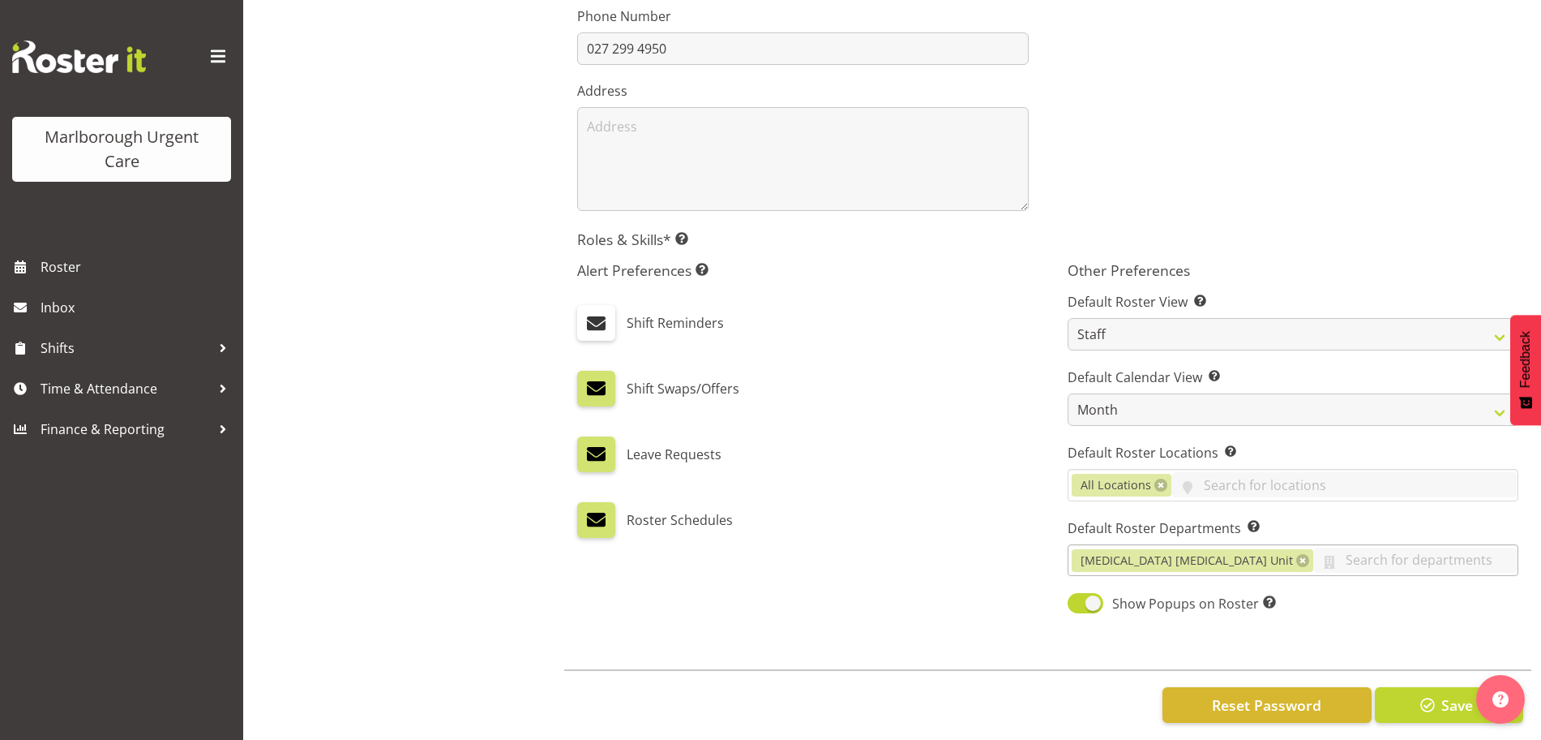
scroll to position [480, 0]
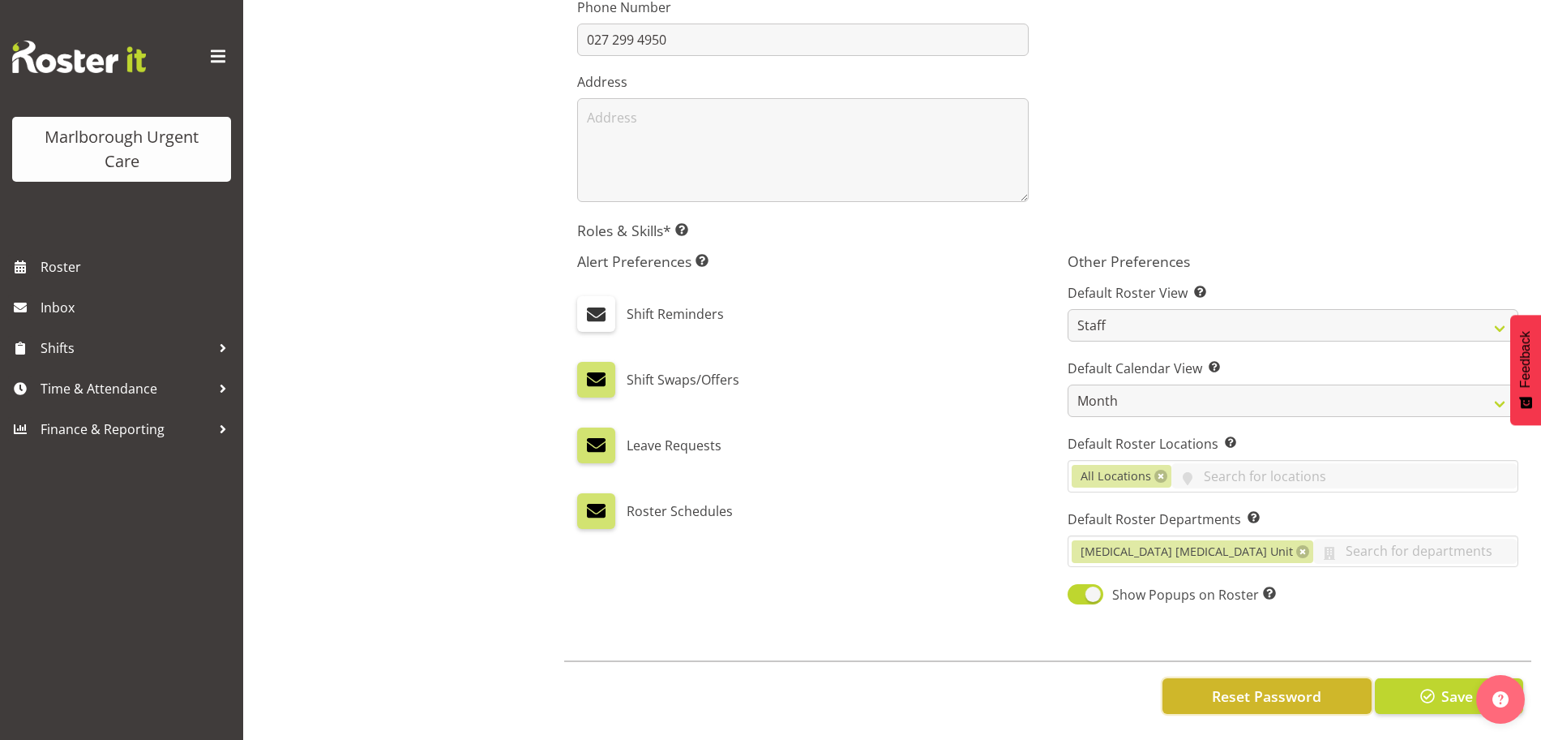
click at [1238, 685] on span "Reset Password" at bounding box center [1266, 695] width 109 height 21
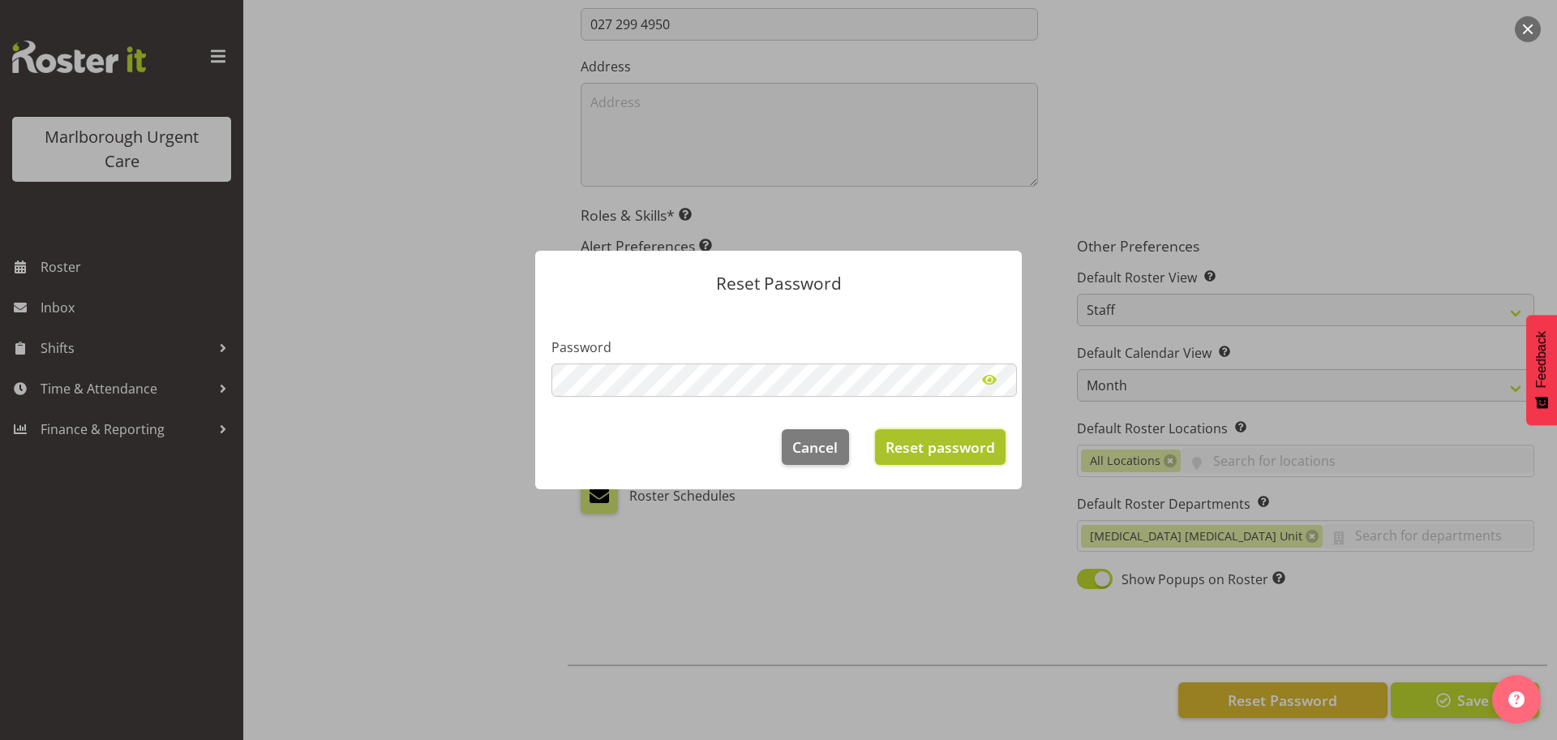
click at [958, 457] on button "Reset password" at bounding box center [940, 447] width 131 height 36
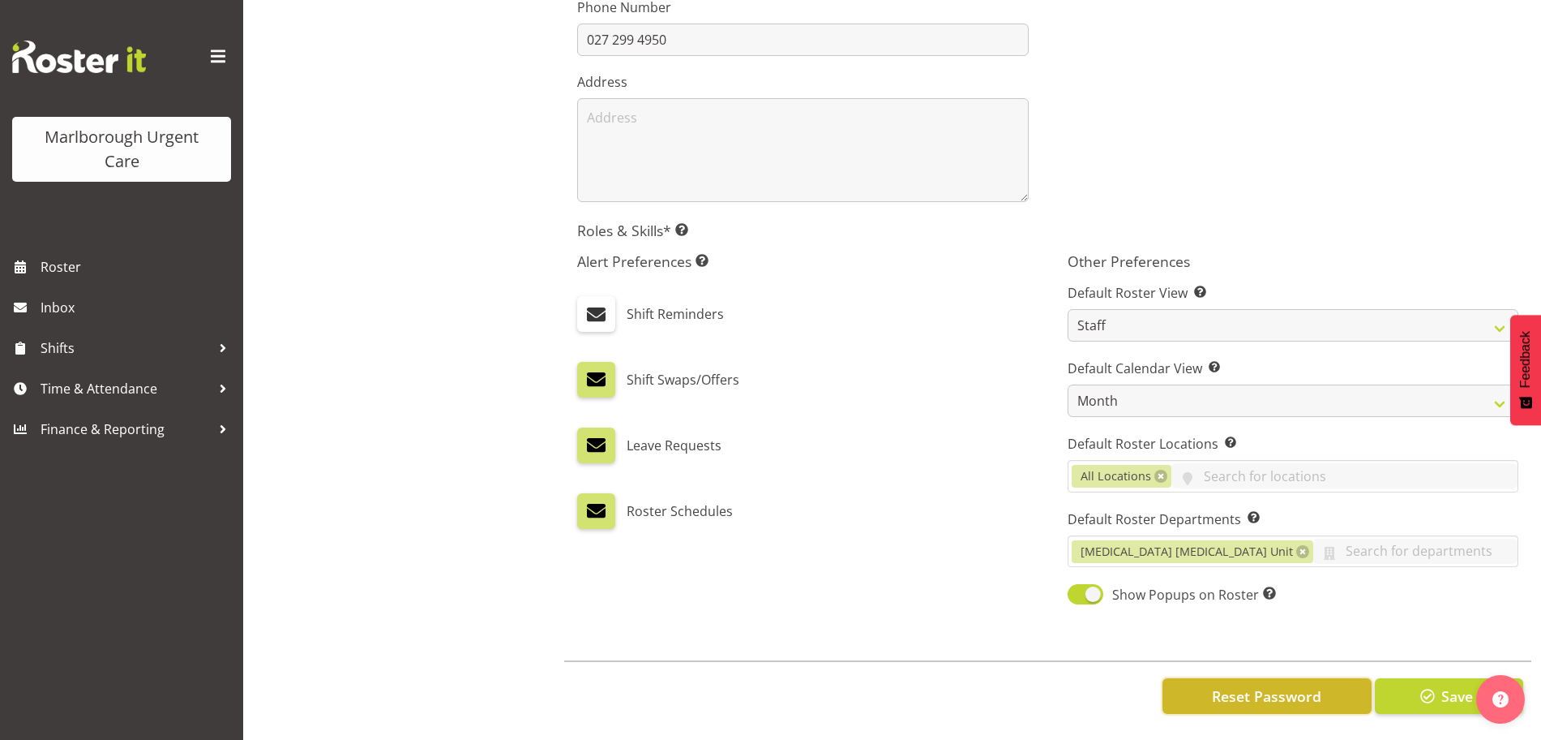
click at [1283, 687] on span "Reset Password" at bounding box center [1266, 695] width 109 height 21
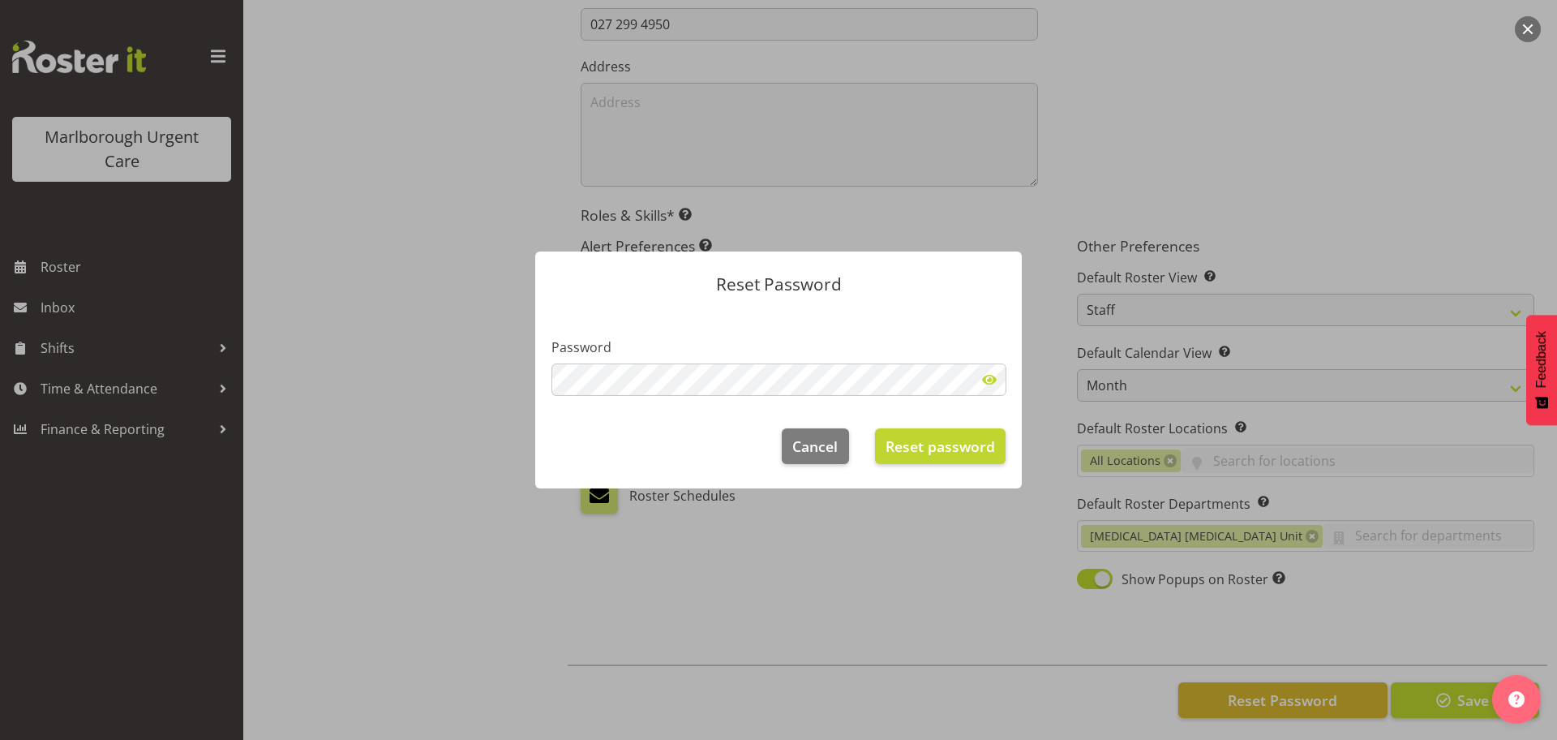
click at [988, 381] on span at bounding box center [989, 379] width 32 height 32
click at [520, 379] on div "Reset Password Password Cancel Reset password" at bounding box center [778, 370] width 519 height 319
click at [913, 448] on span "Reset password" at bounding box center [939, 445] width 109 height 21
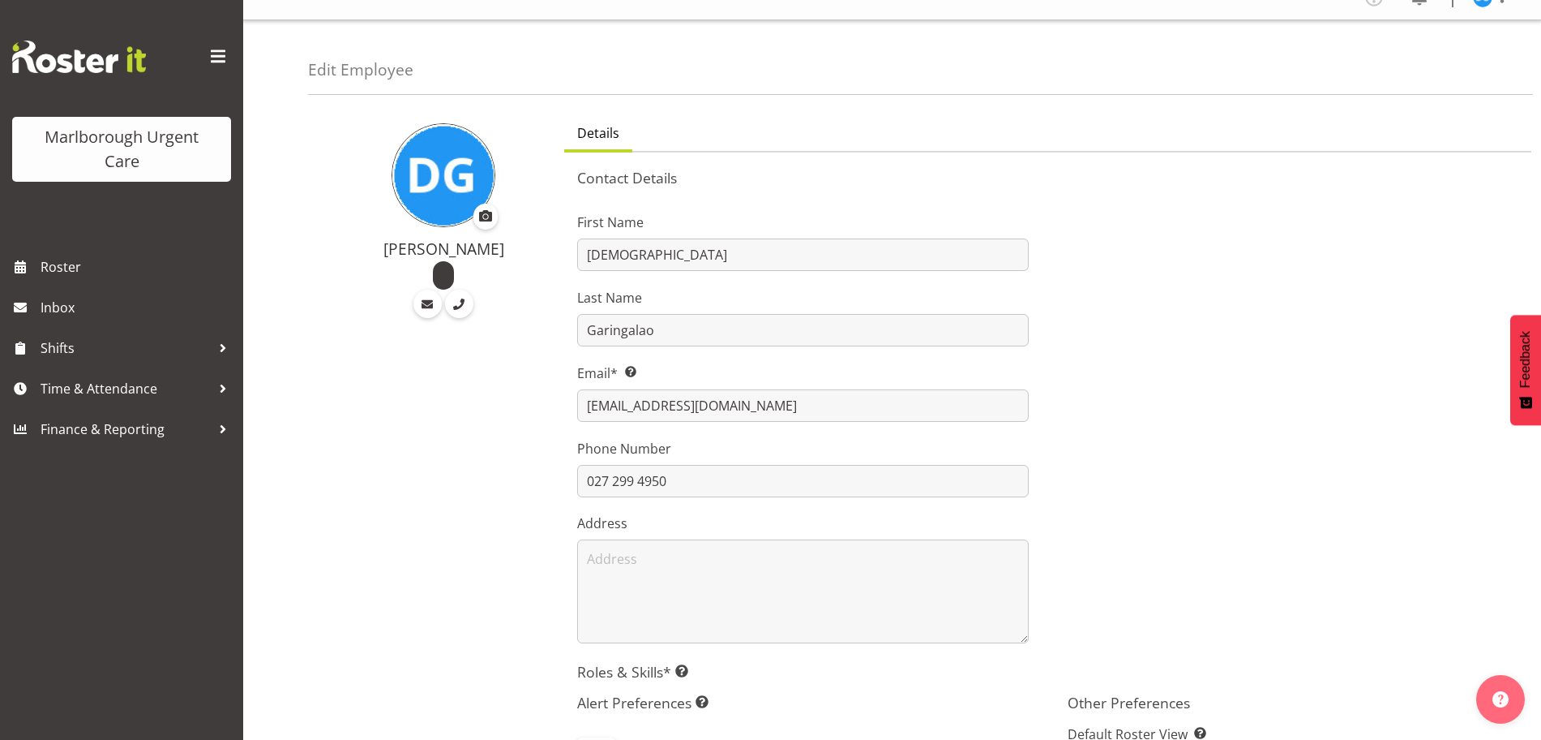
scroll to position [0, 0]
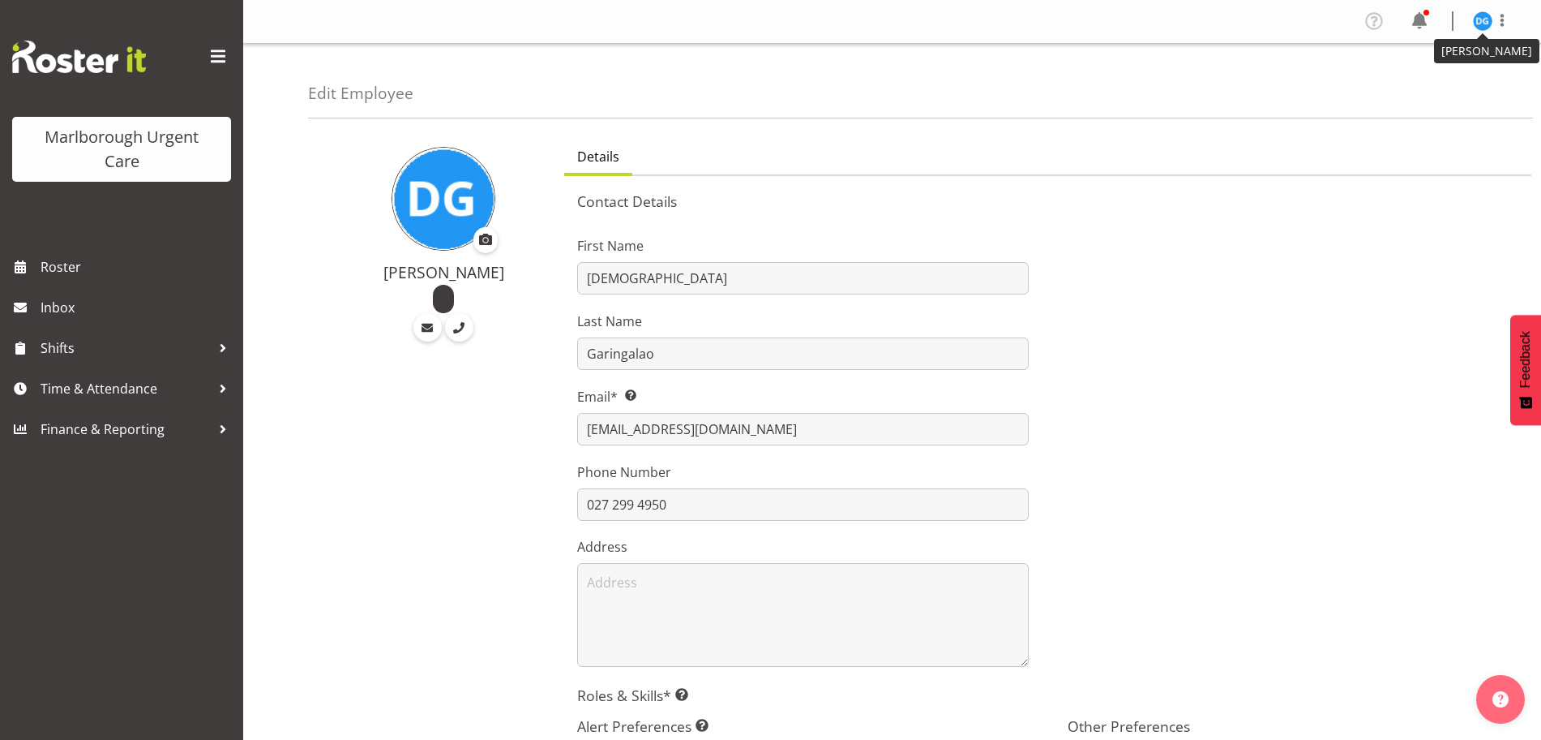
click at [1477, 25] on img at bounding box center [1482, 20] width 19 height 19
click at [1426, 85] on link "Log Out" at bounding box center [1435, 85] width 156 height 29
